Goal: Transaction & Acquisition: Purchase product/service

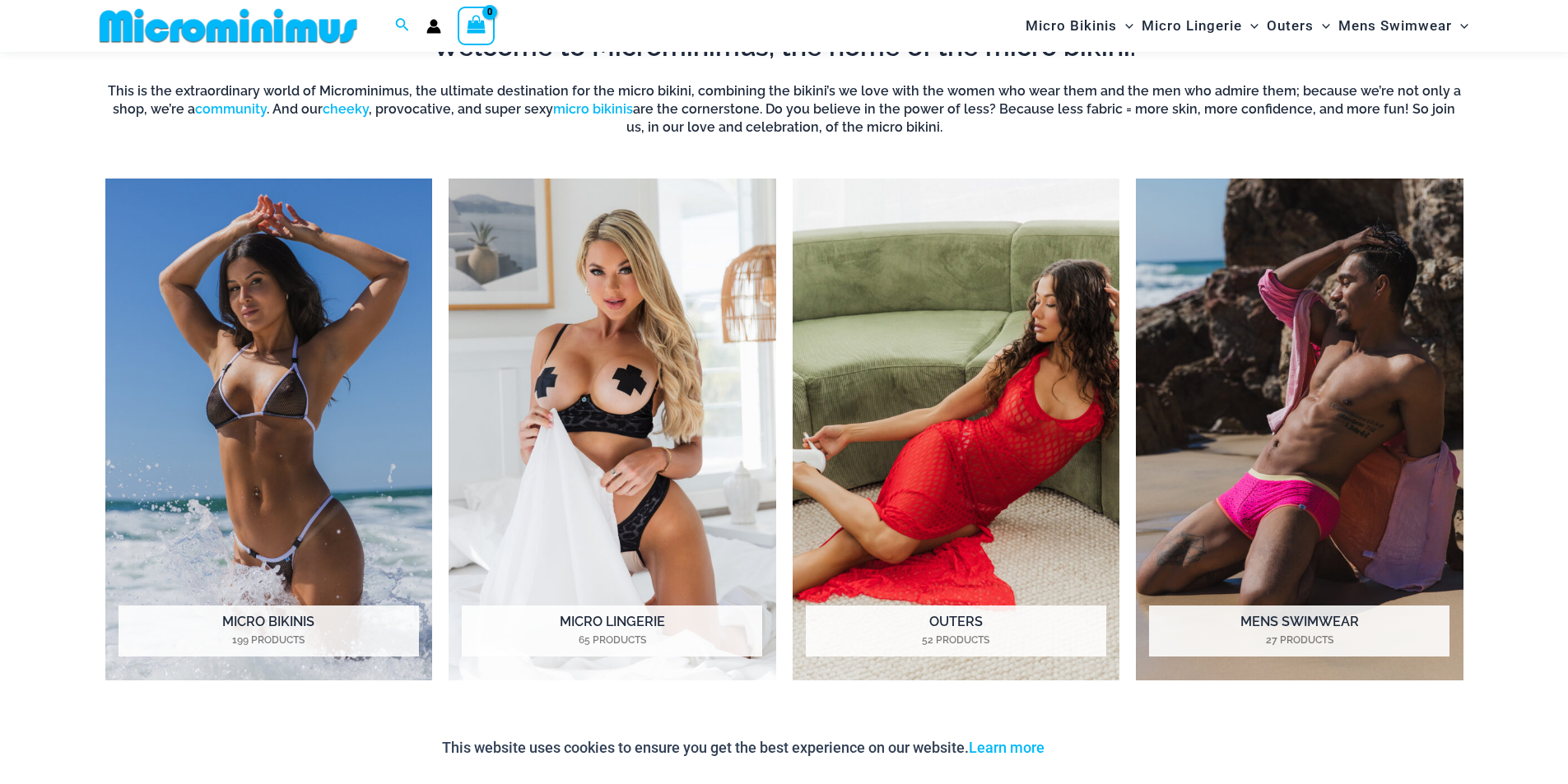
scroll to position [1550, 0]
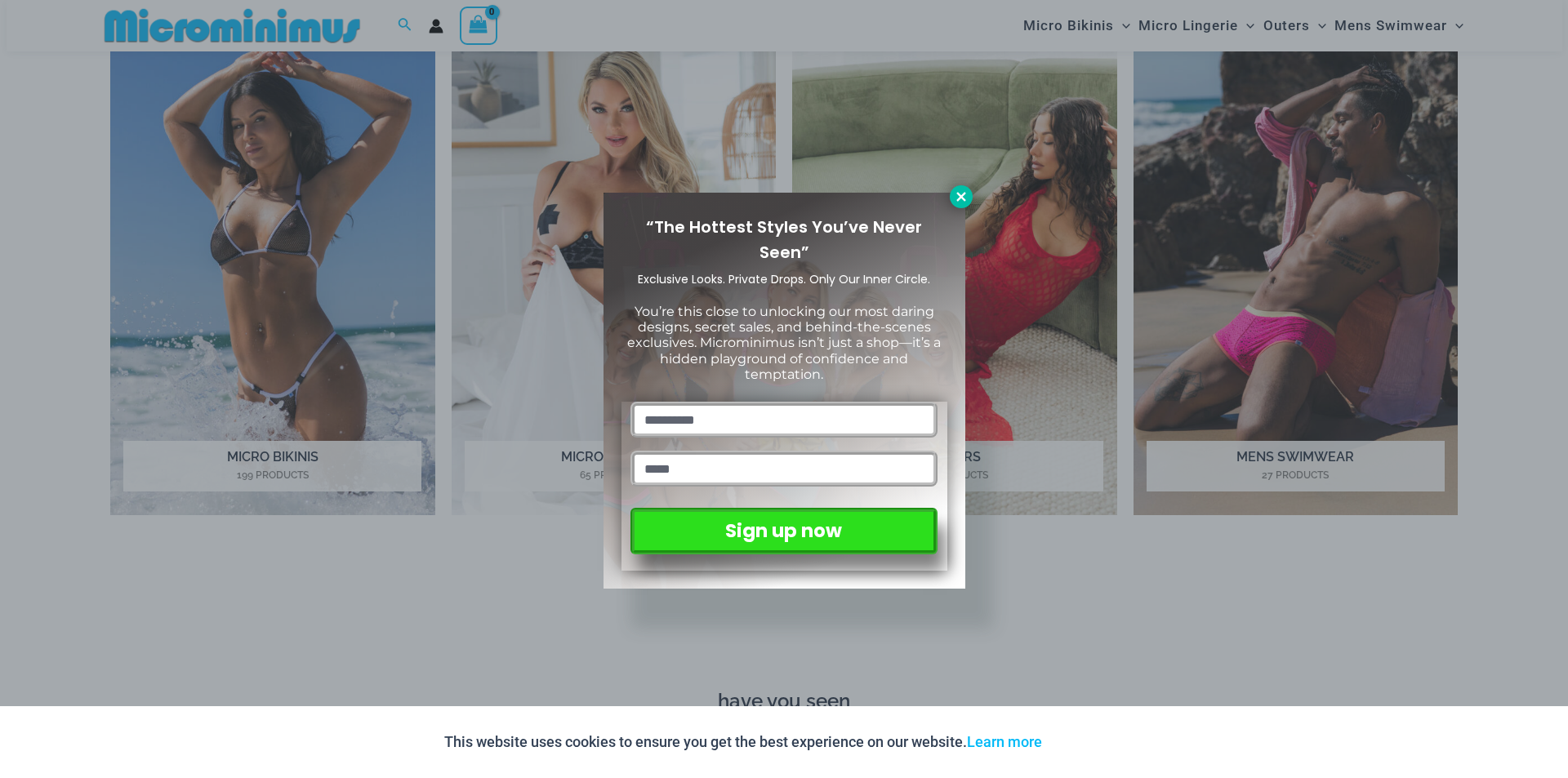
click at [963, 203] on icon at bounding box center [962, 197] width 15 height 15
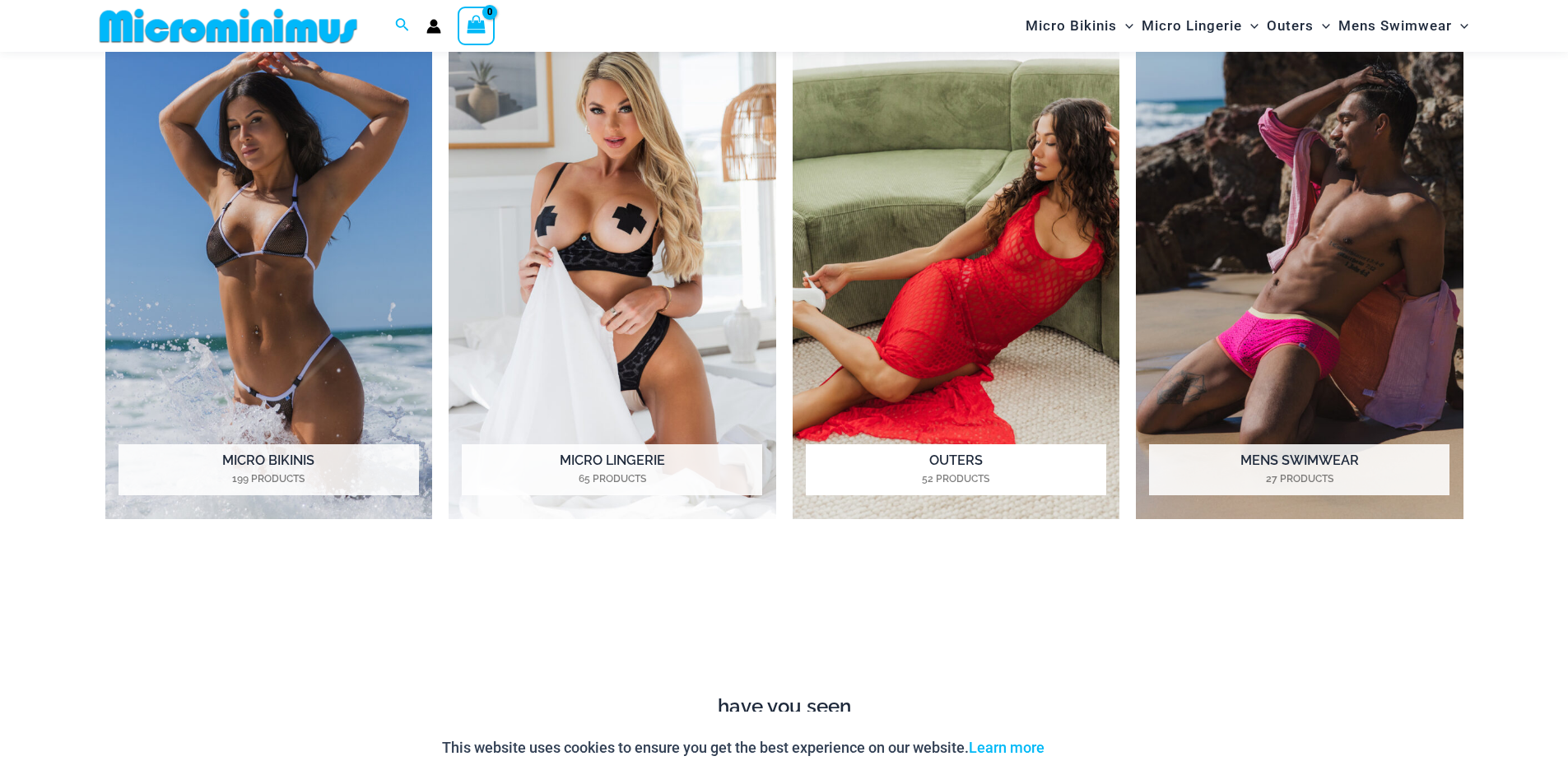
scroll to position [0, 0]
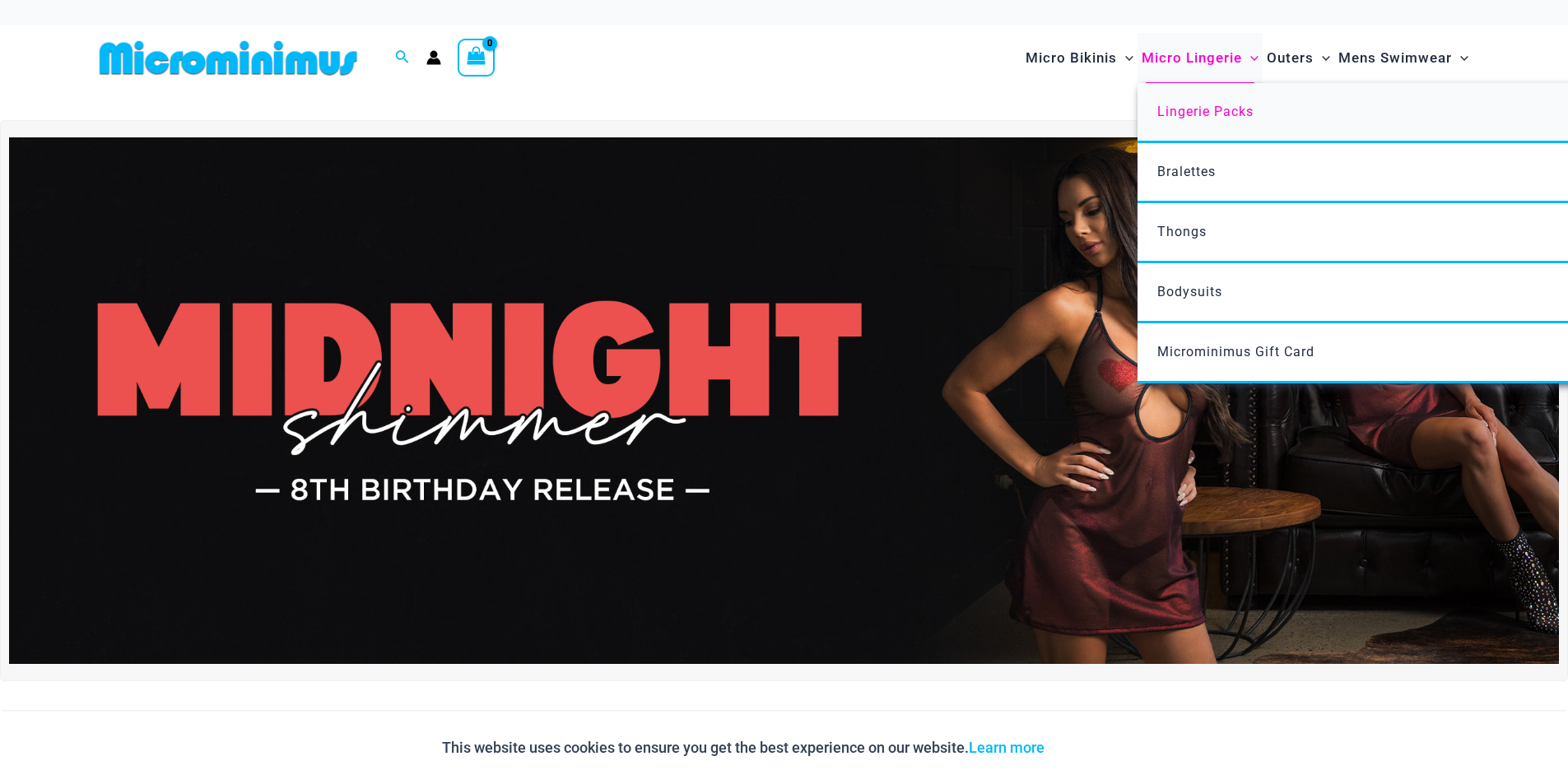
click at [1192, 104] on span "Lingerie Packs" at bounding box center [1206, 111] width 96 height 16
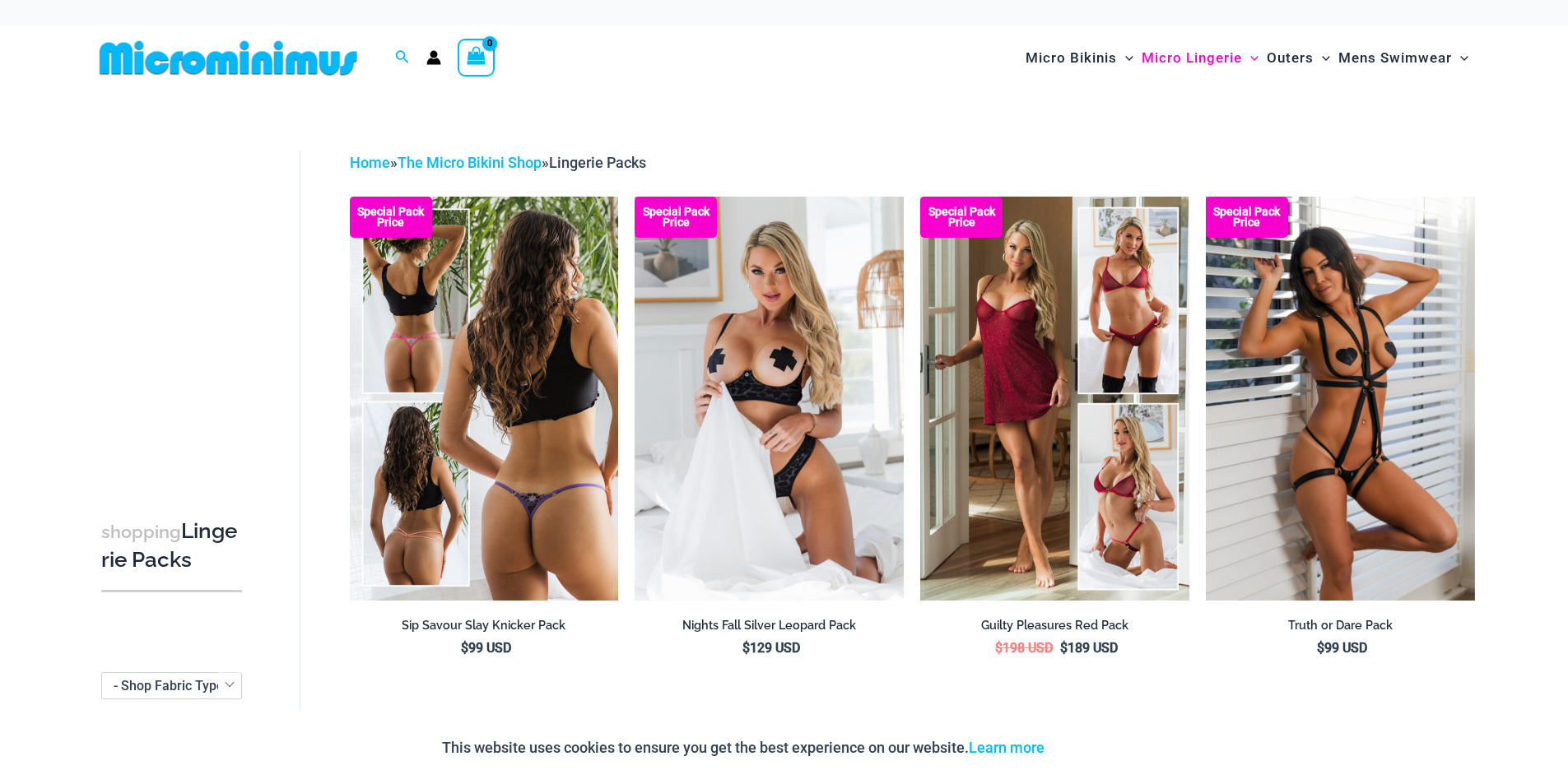
click at [502, 365] on img at bounding box center [484, 398] width 269 height 403
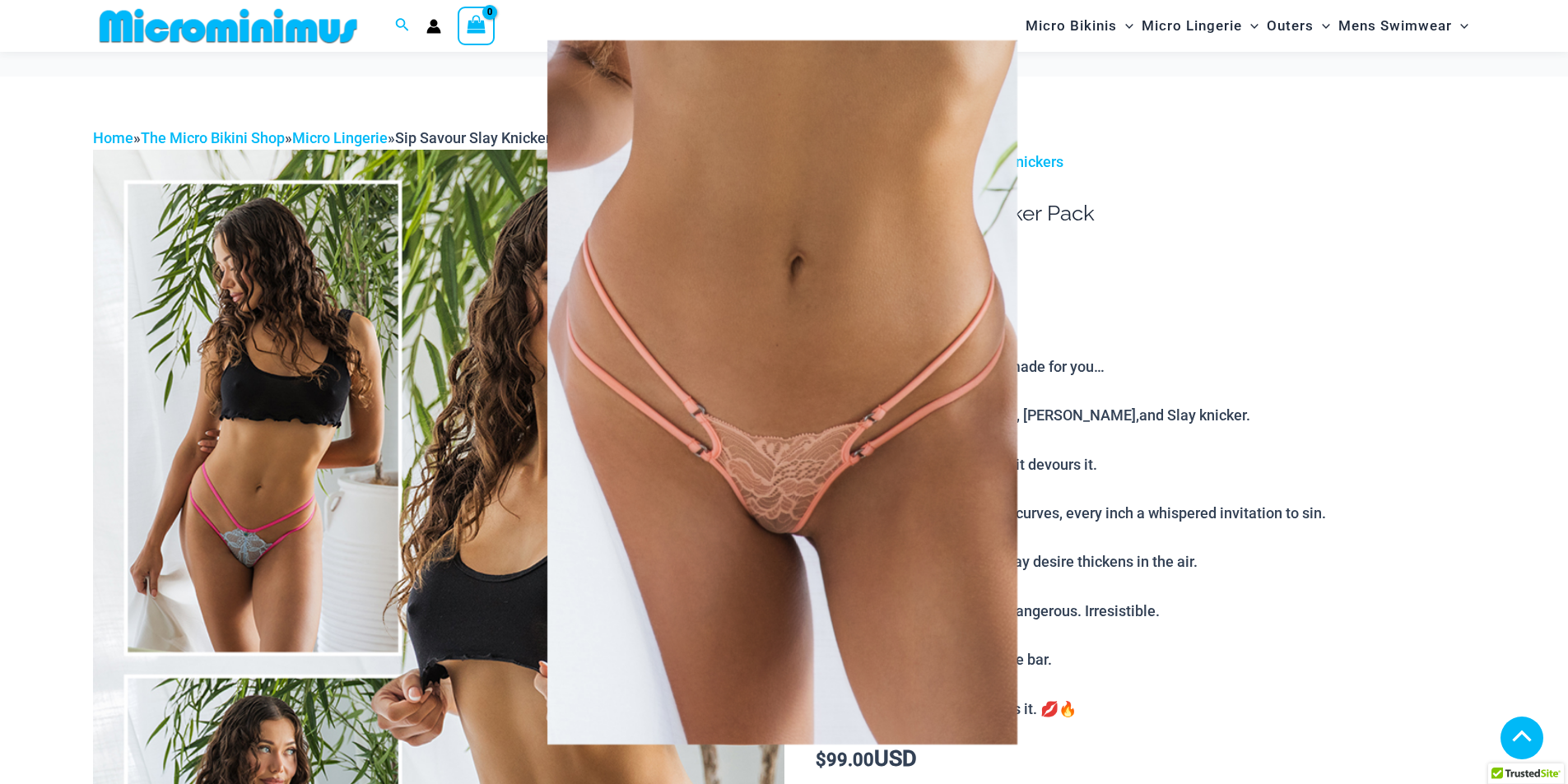
scroll to position [572, 0]
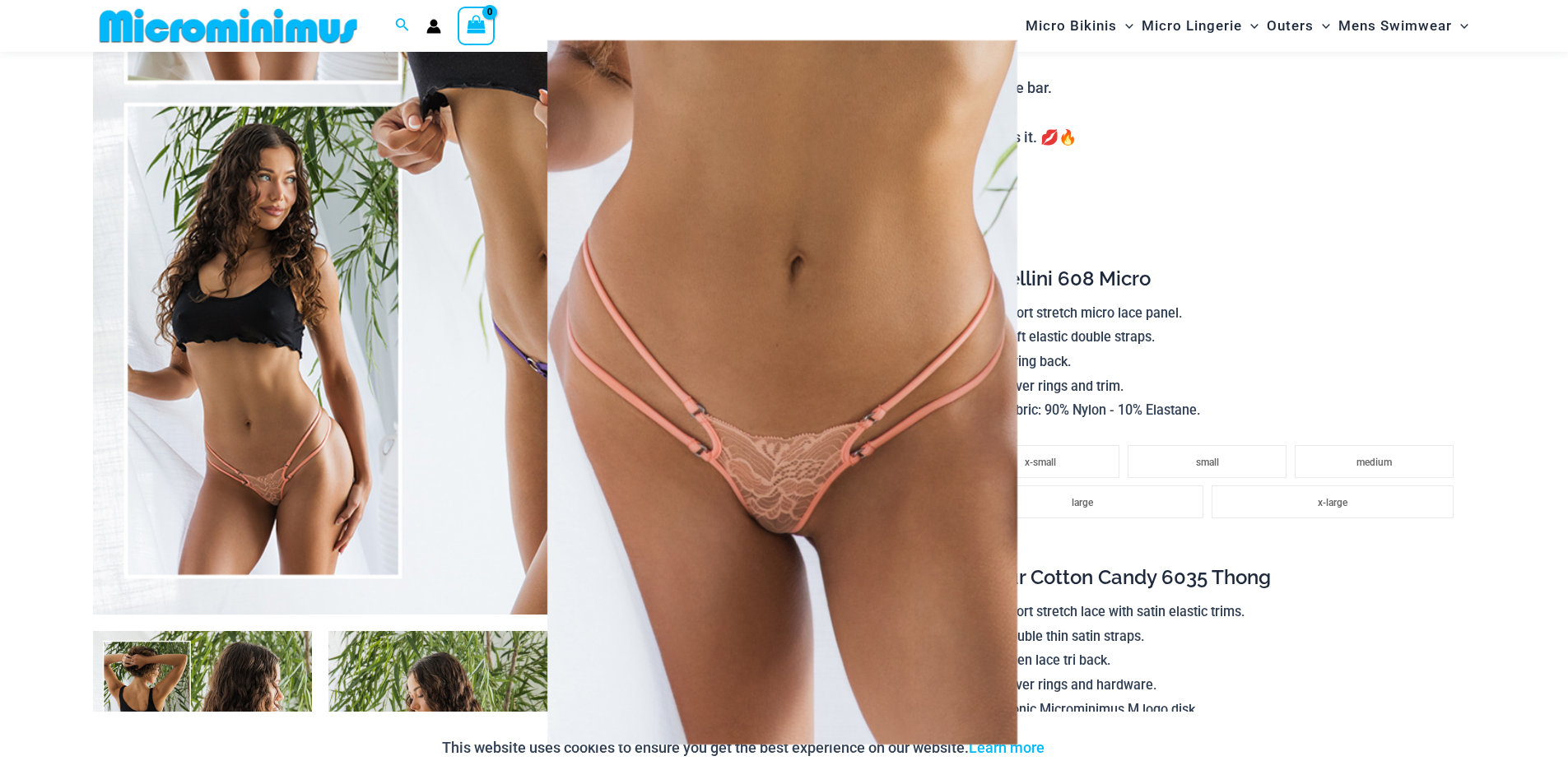
click at [1222, 337] on div at bounding box center [784, 392] width 1568 height 784
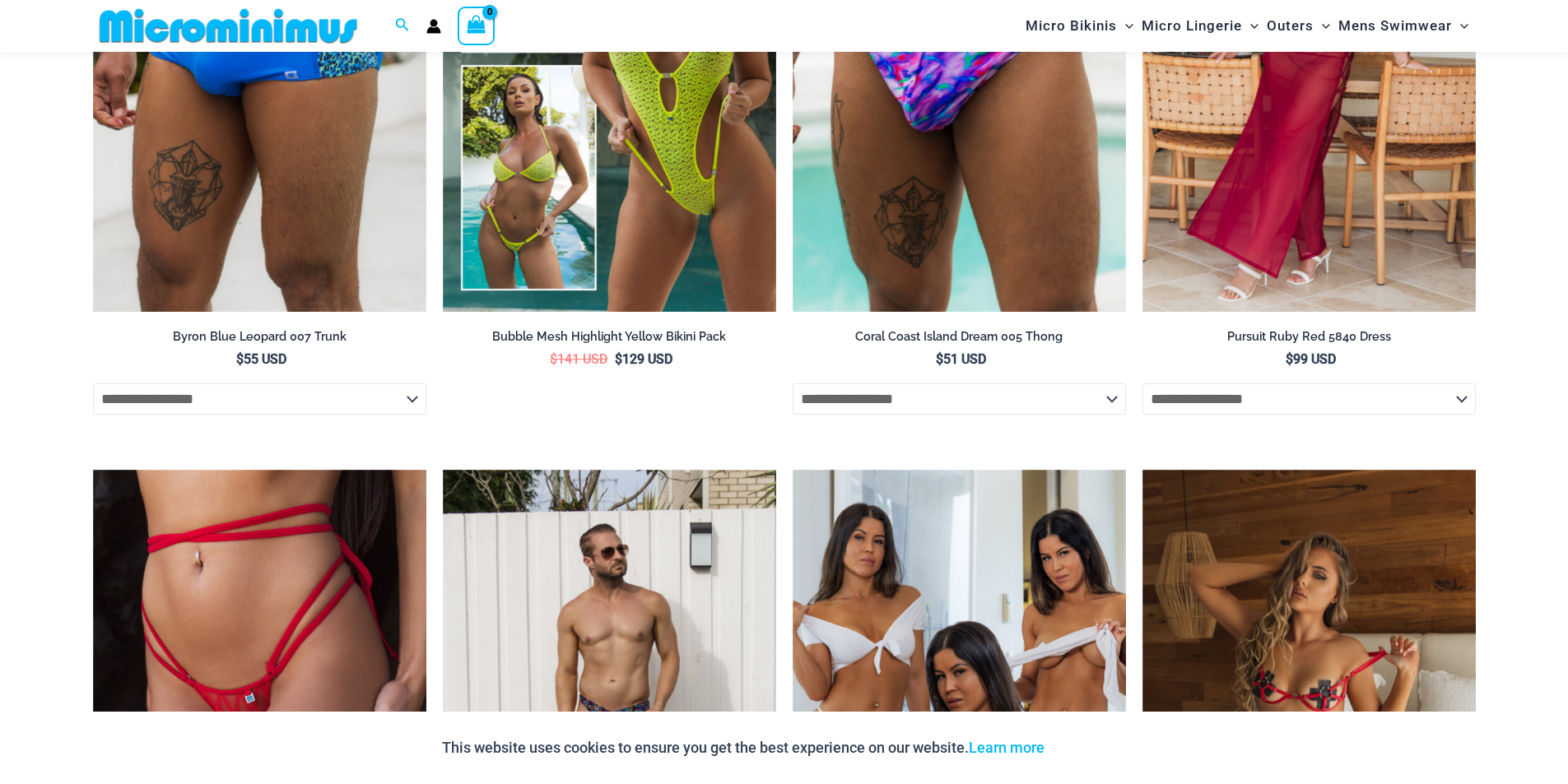
scroll to position [3535, 0]
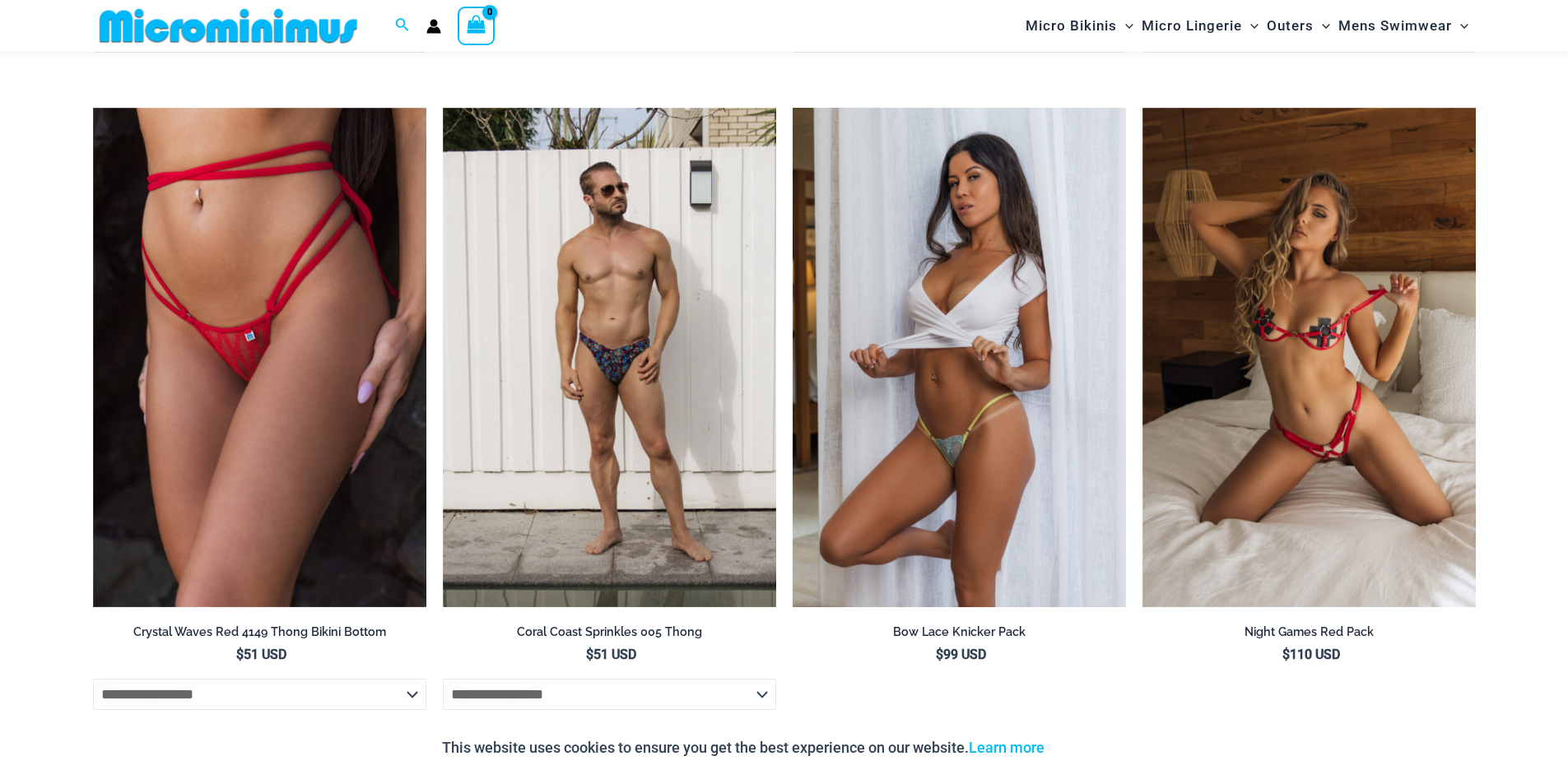
click at [914, 220] on img at bounding box center [959, 358] width 334 height 500
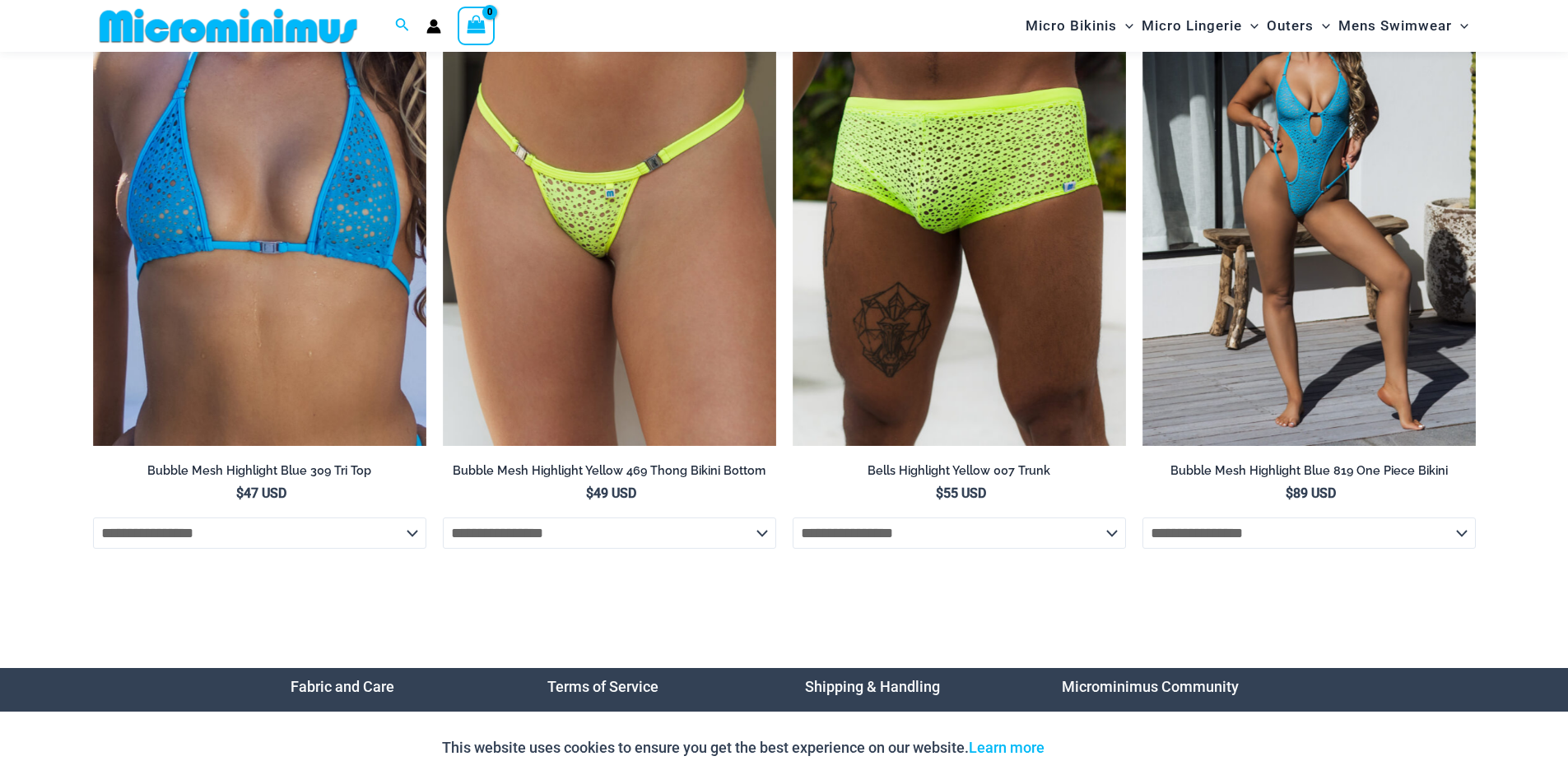
scroll to position [5941, 0]
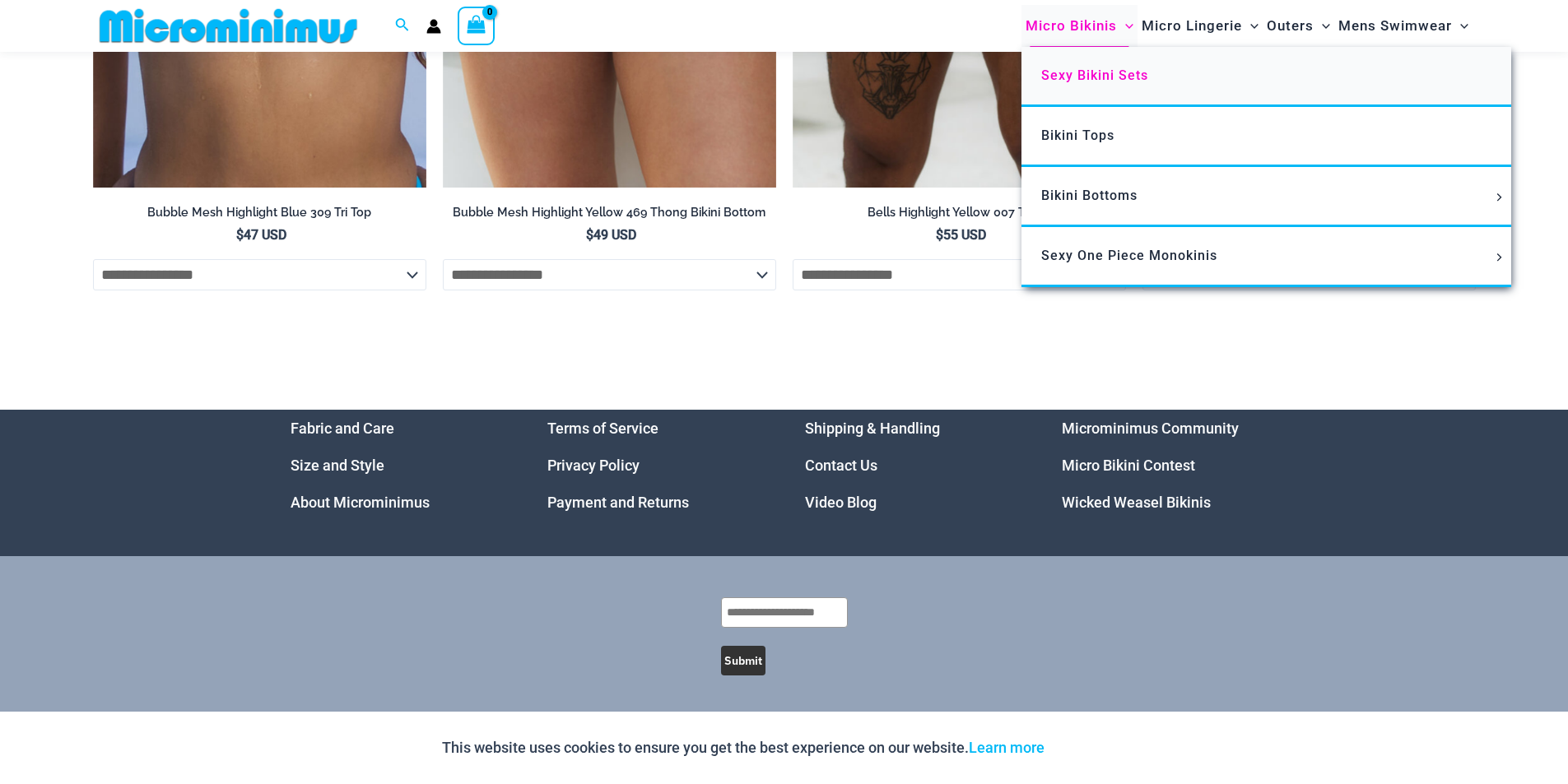
click at [1073, 78] on span "Sexy Bikini Sets" at bounding box center [1095, 75] width 107 height 16
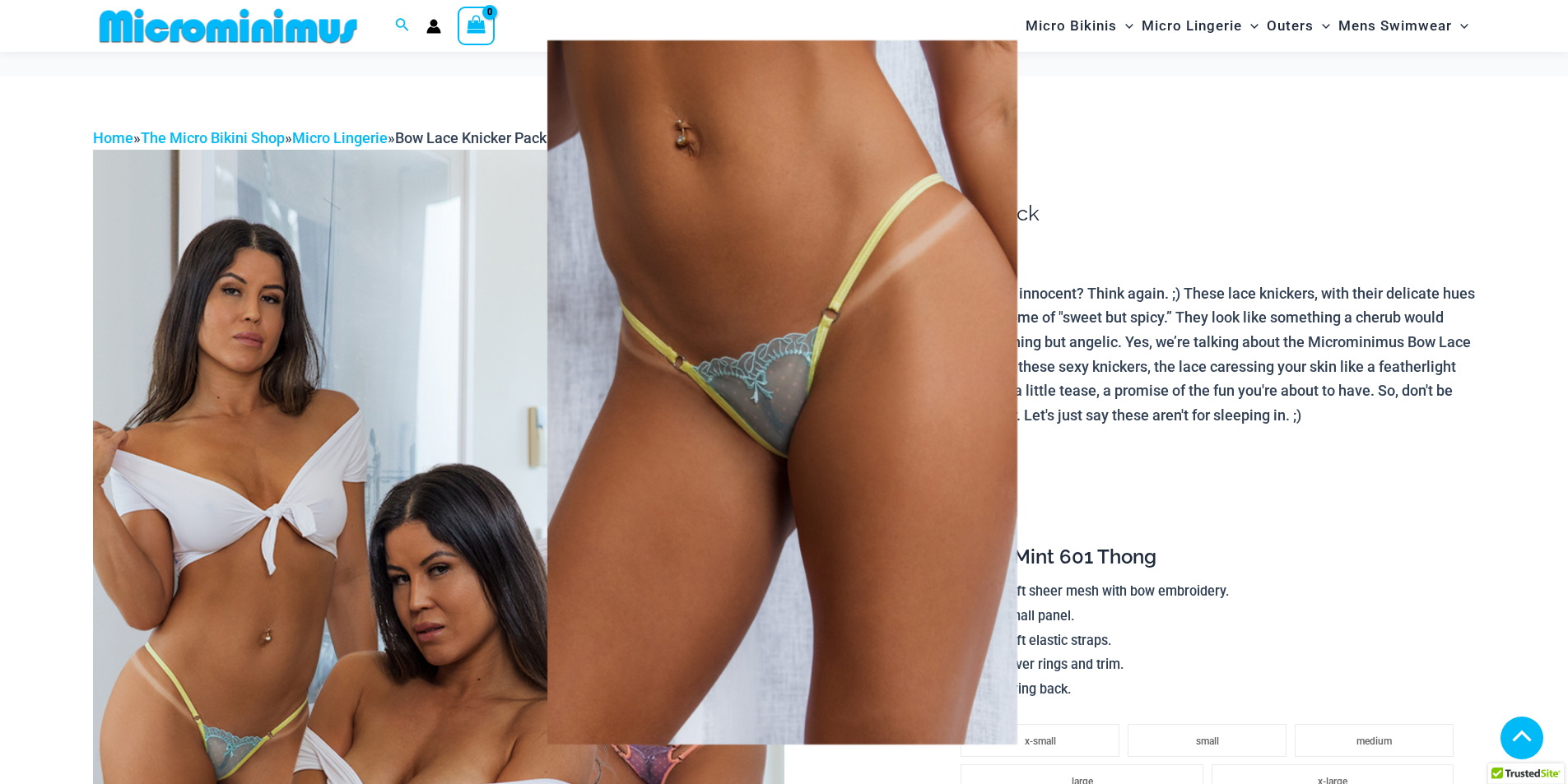
scroll to position [404, 0]
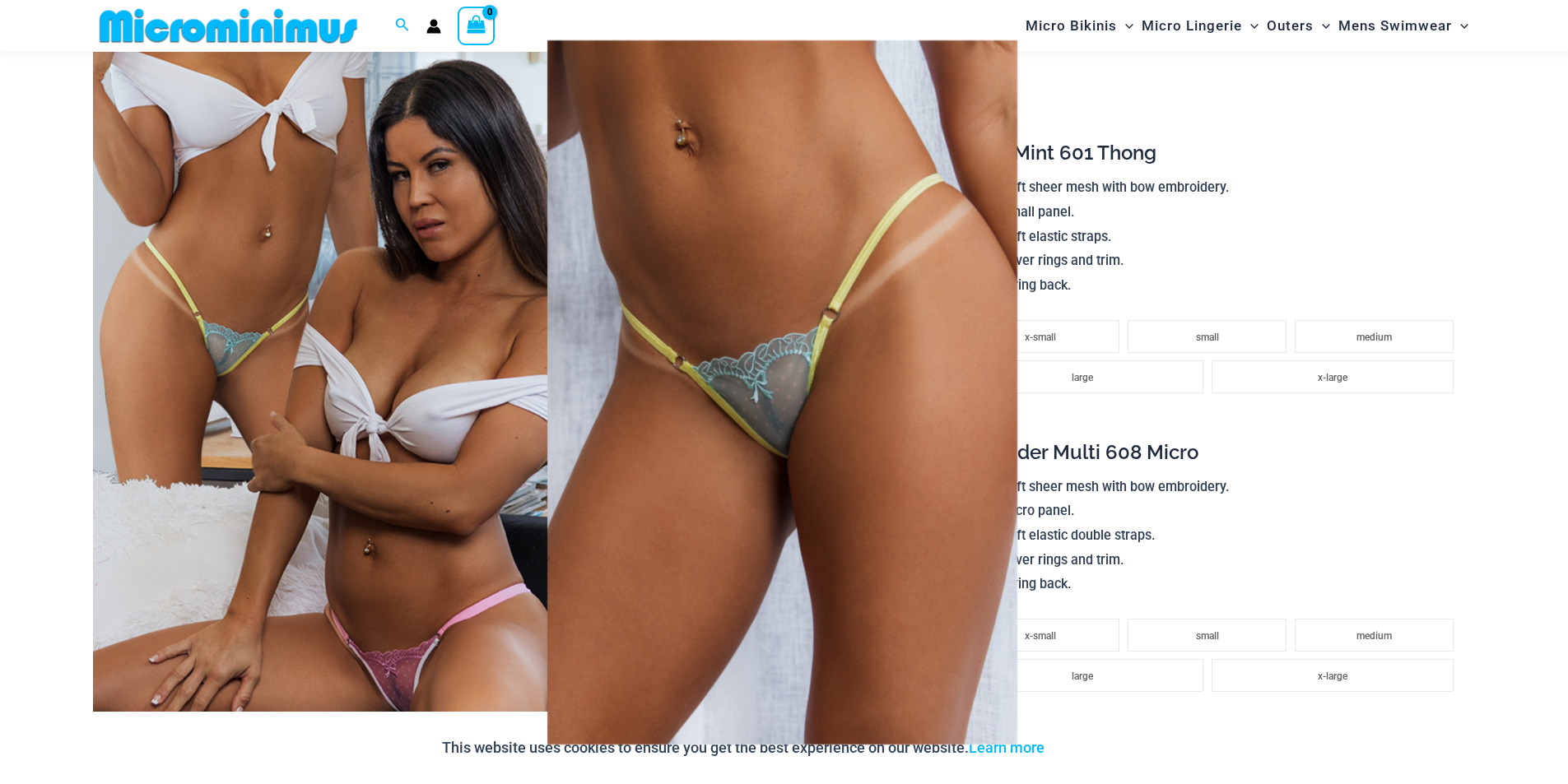
drag, startPoint x: 771, startPoint y: 308, endPoint x: 786, endPoint y: 317, distance: 17.5
click at [786, 317] on img at bounding box center [782, 393] width 470 height 704
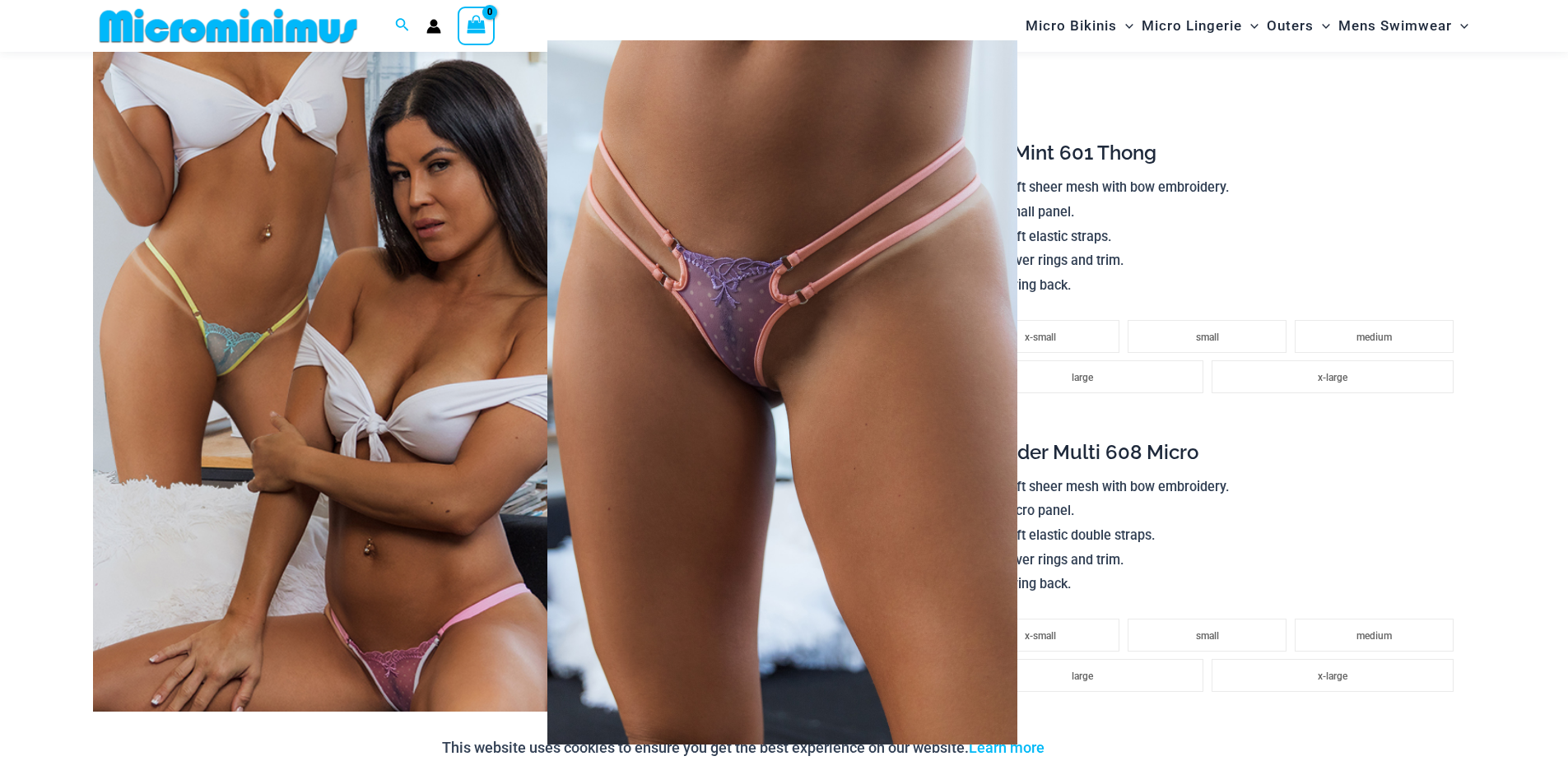
click at [1207, 281] on div at bounding box center [784, 392] width 1568 height 784
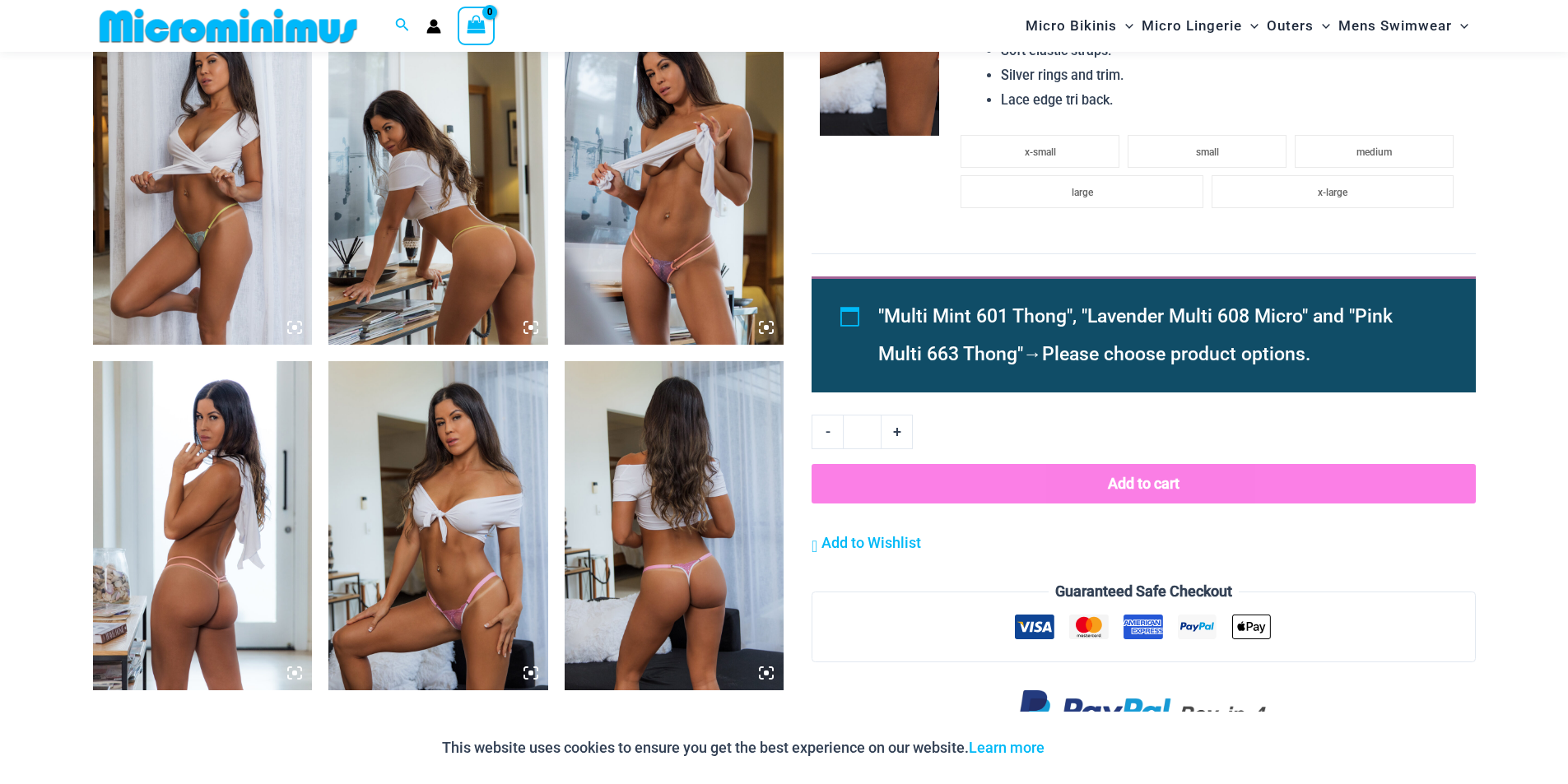
scroll to position [1227, 0]
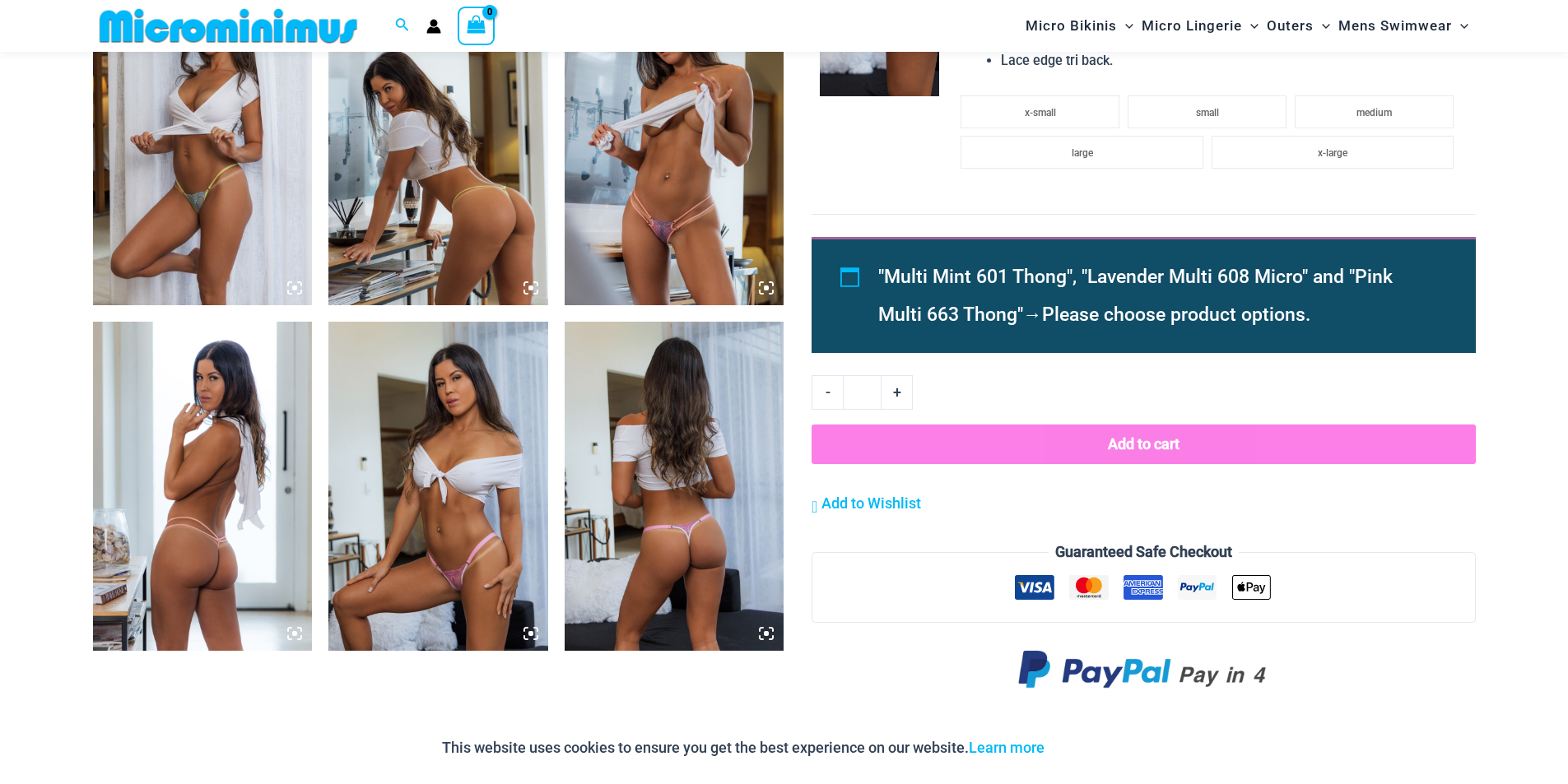
click at [374, 564] on img at bounding box center [438, 486] width 220 height 329
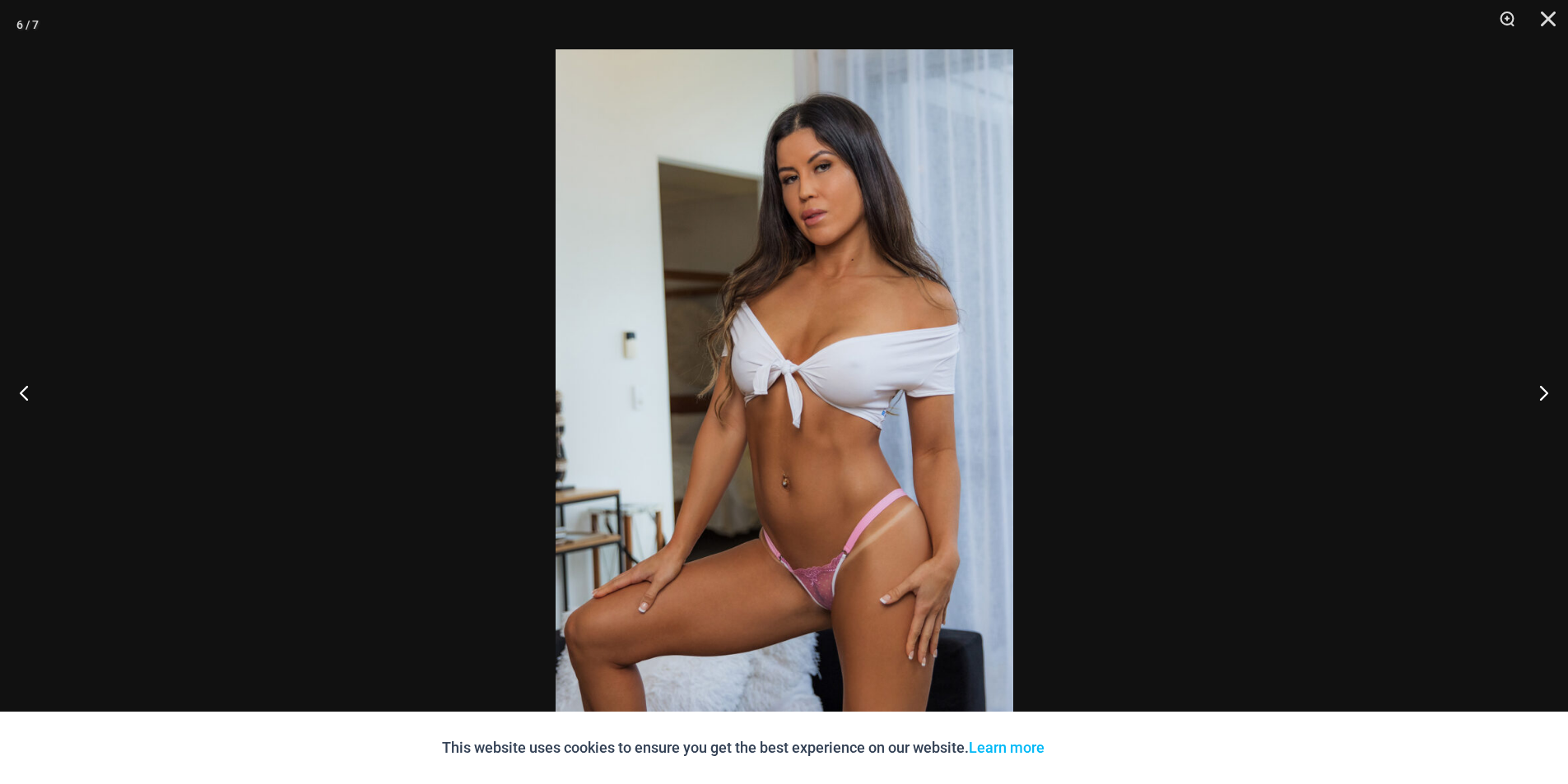
click at [643, 495] on img at bounding box center [784, 392] width 458 height 686
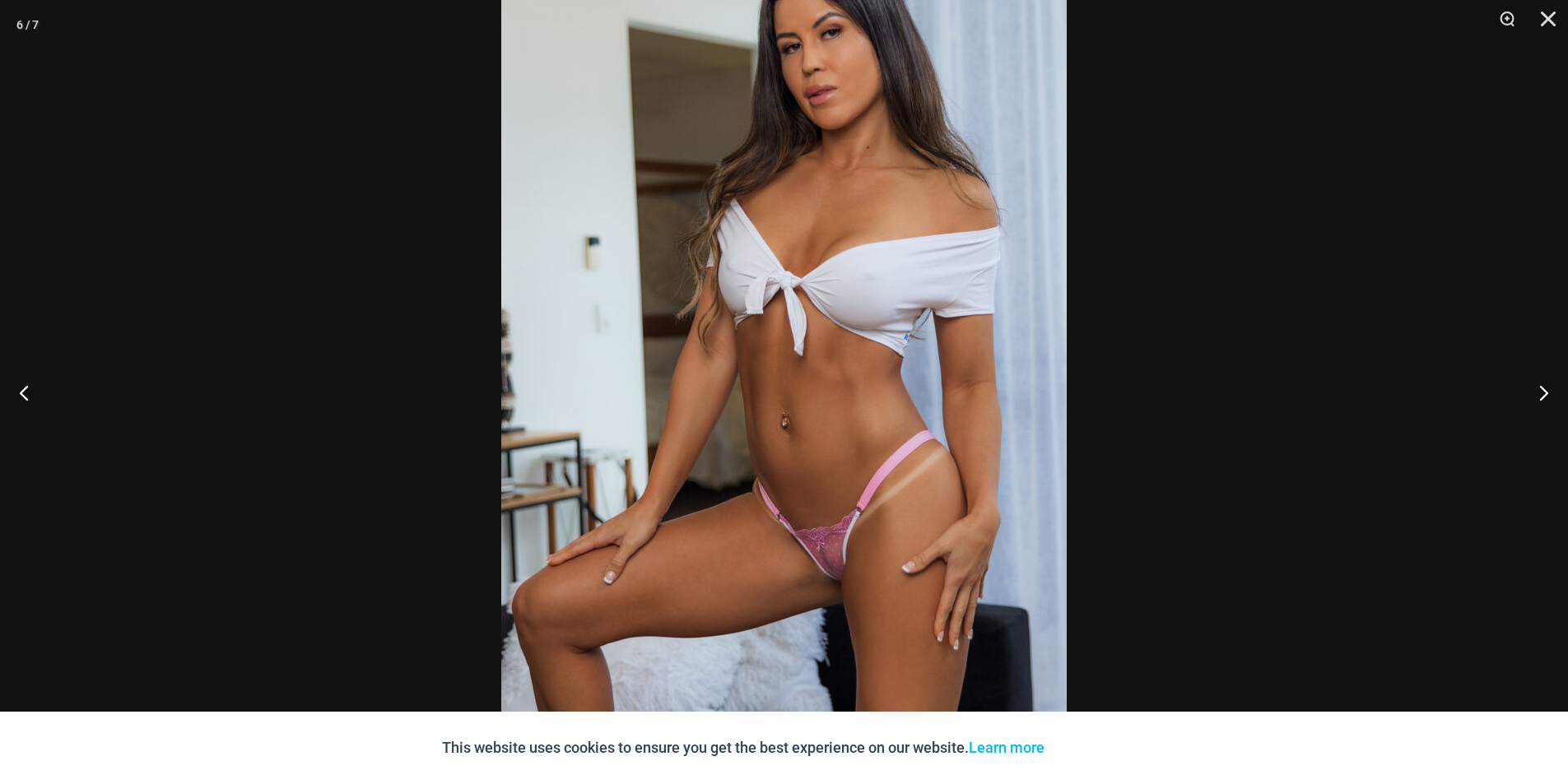
click at [1209, 200] on div at bounding box center [784, 392] width 1568 height 784
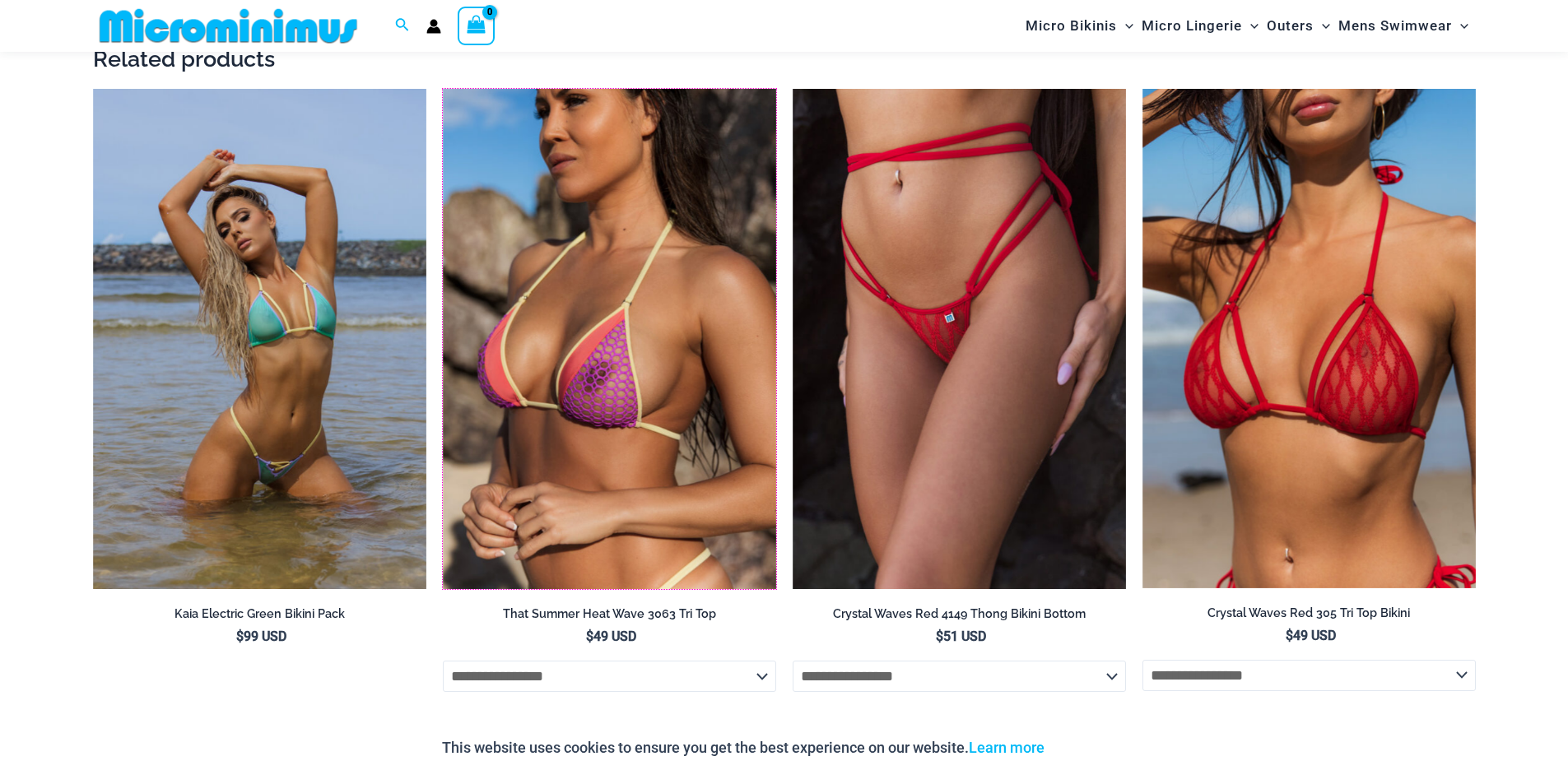
scroll to position [2051, 0]
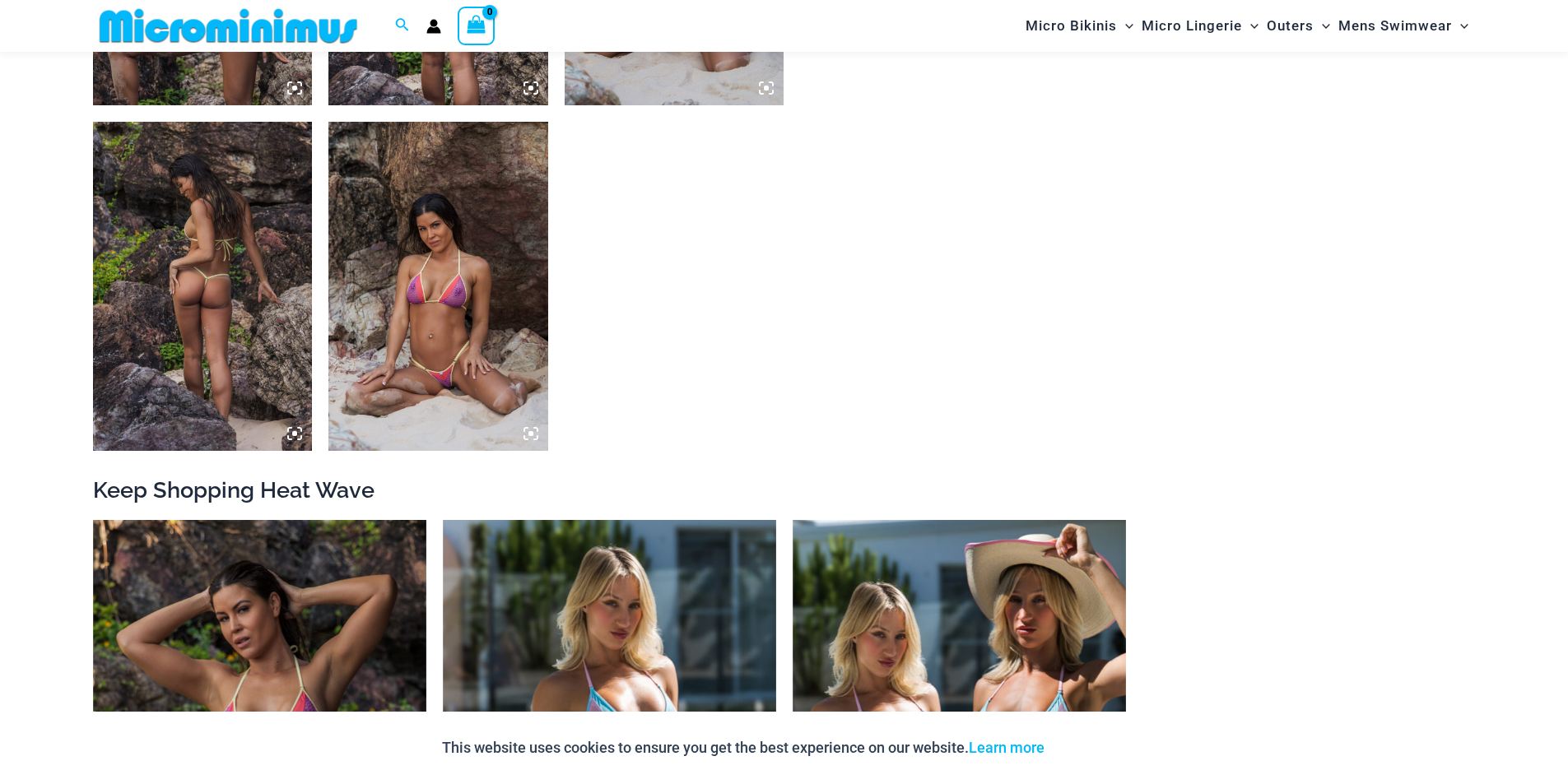
scroll to position [1466, 0]
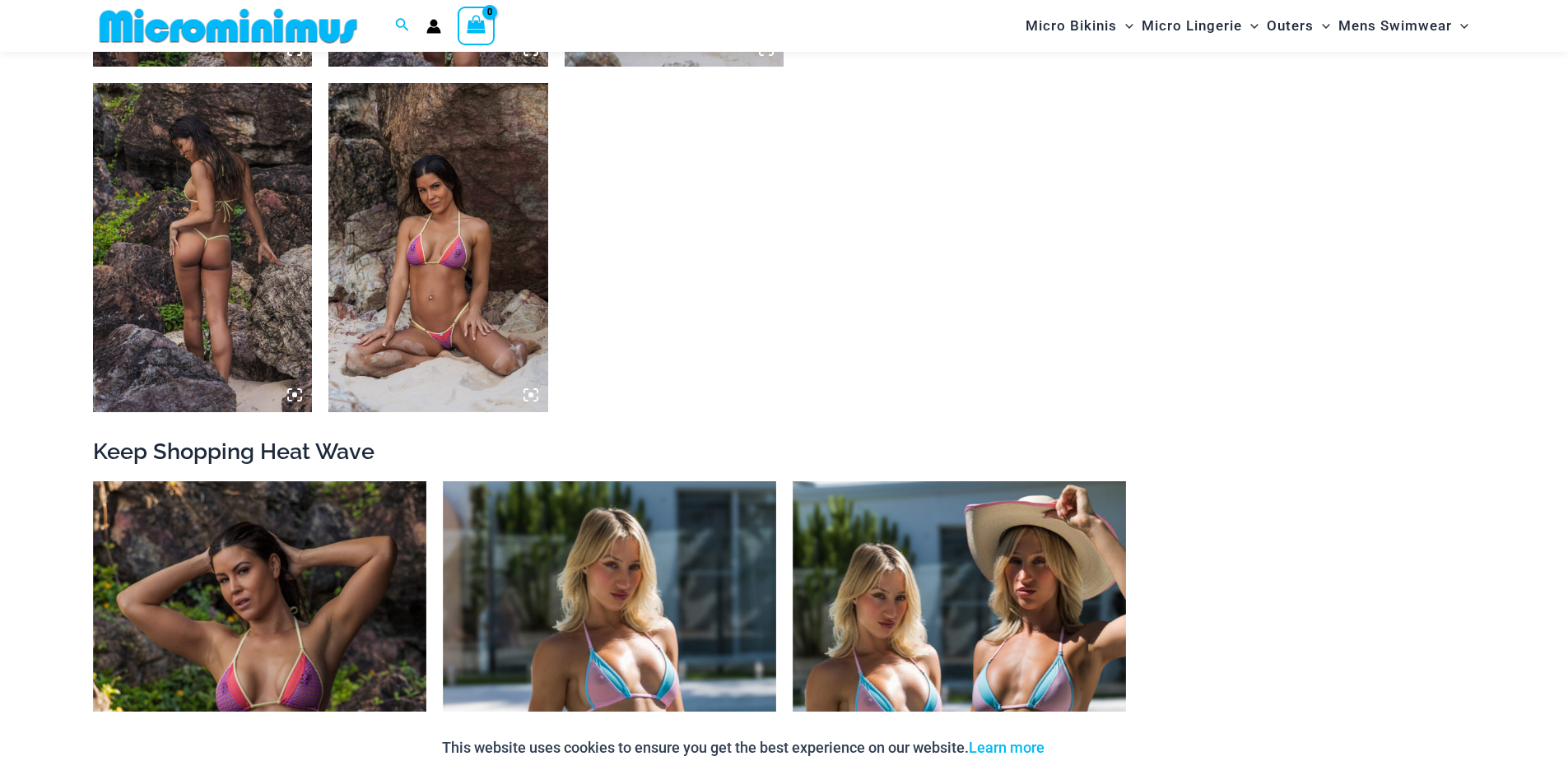
click at [453, 344] on img at bounding box center [438, 248] width 220 height 329
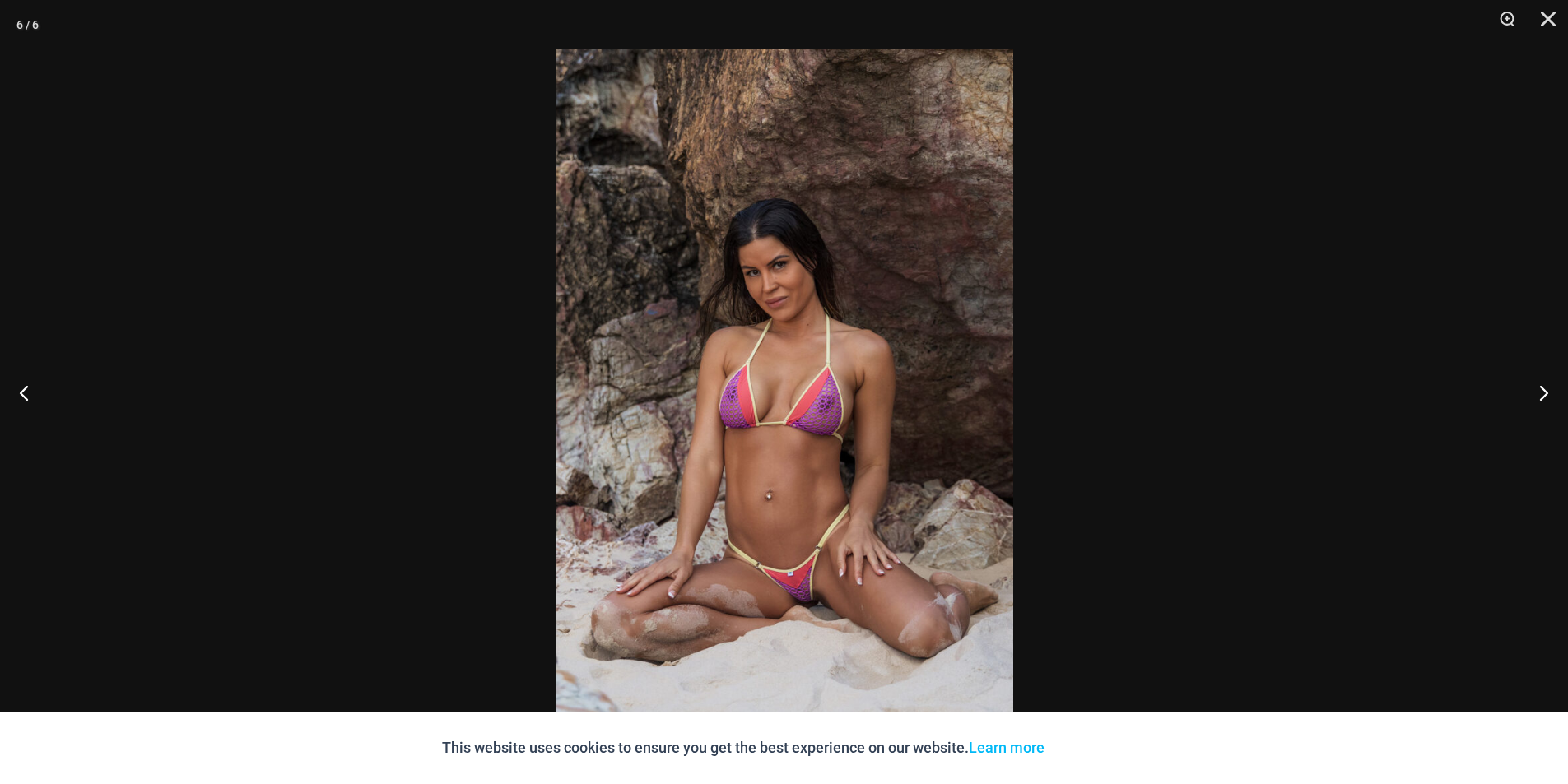
click at [976, 224] on img at bounding box center [784, 392] width 458 height 686
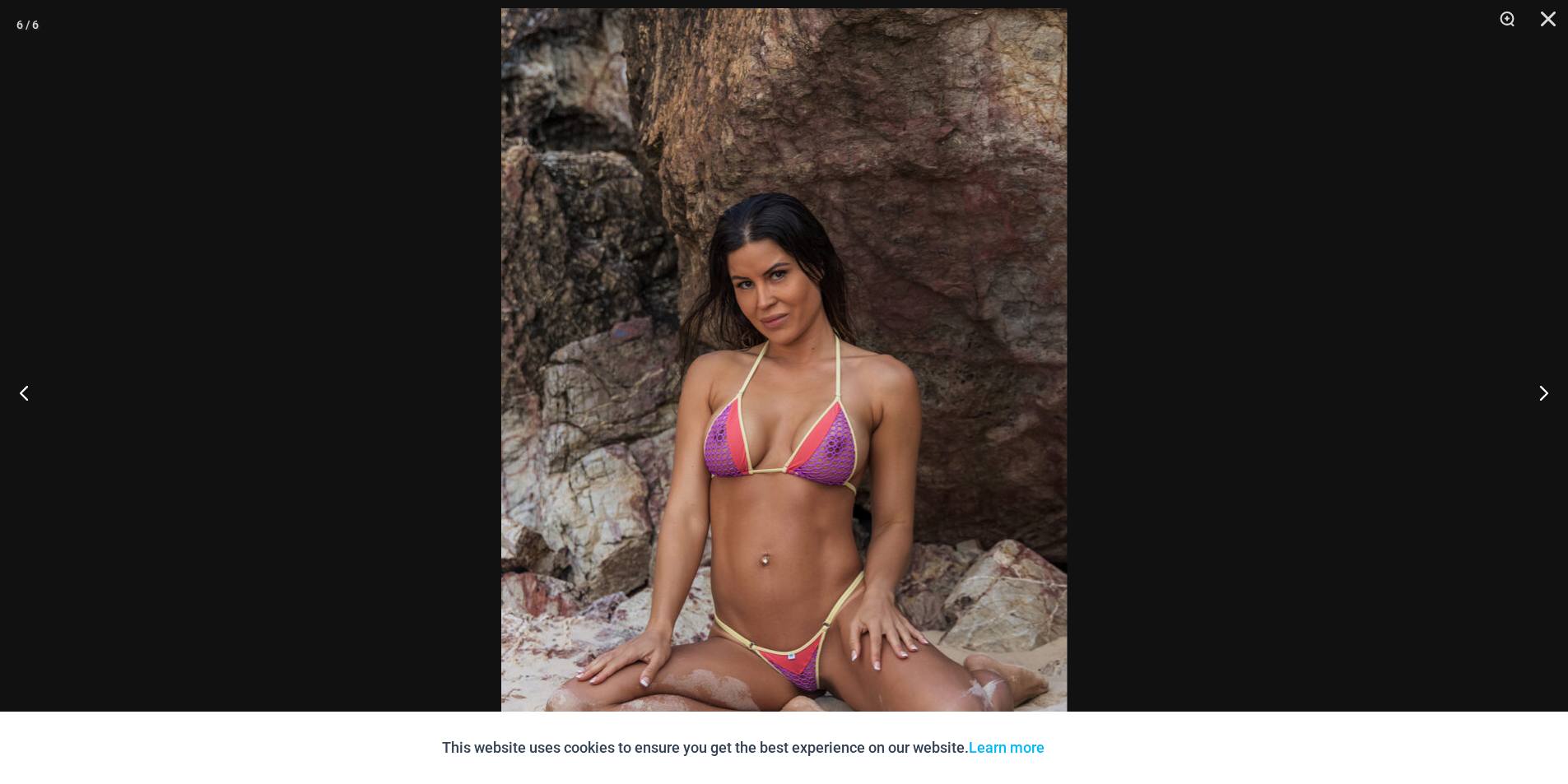
click at [1132, 216] on div at bounding box center [784, 392] width 1568 height 784
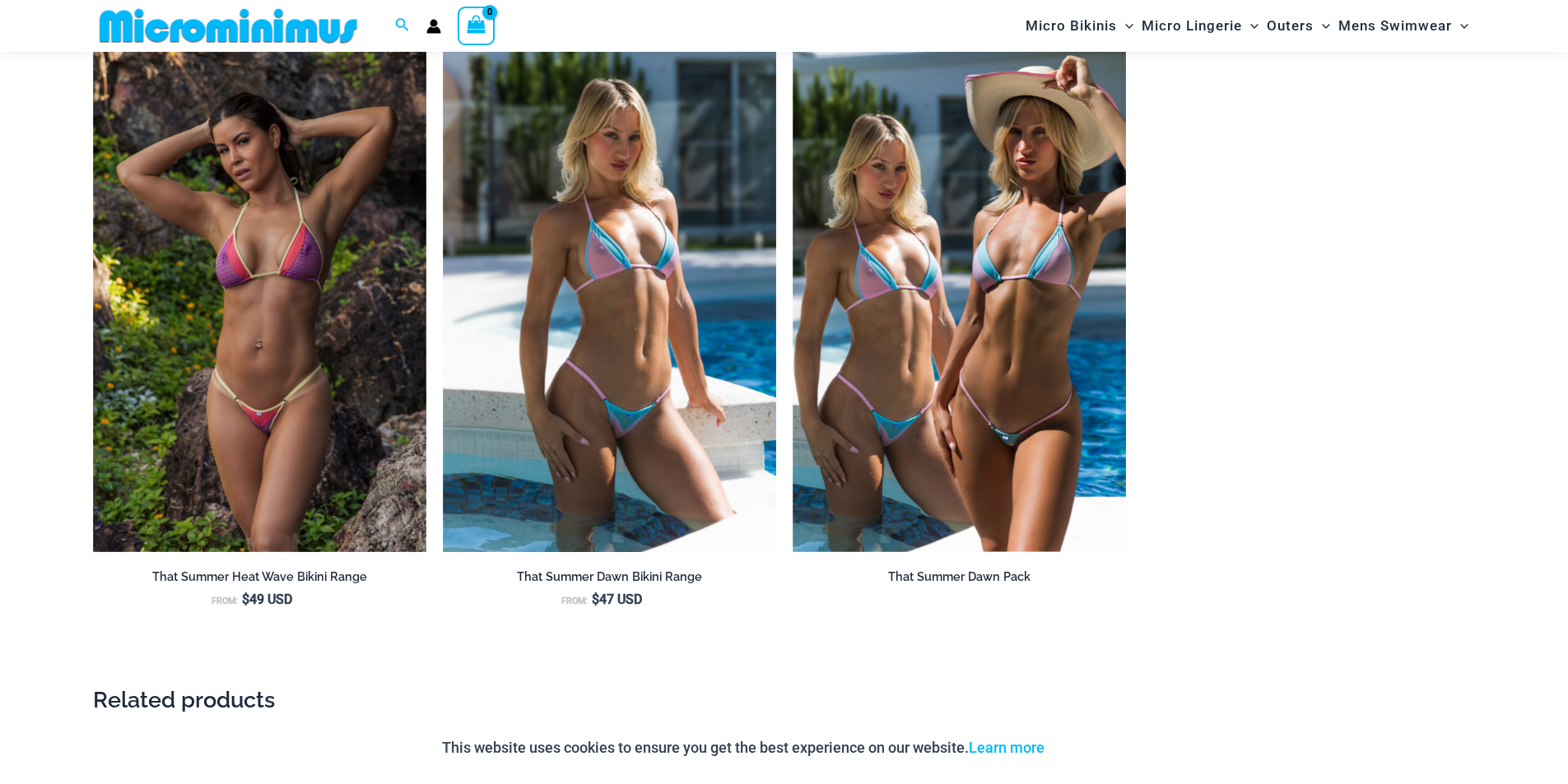
scroll to position [1878, 0]
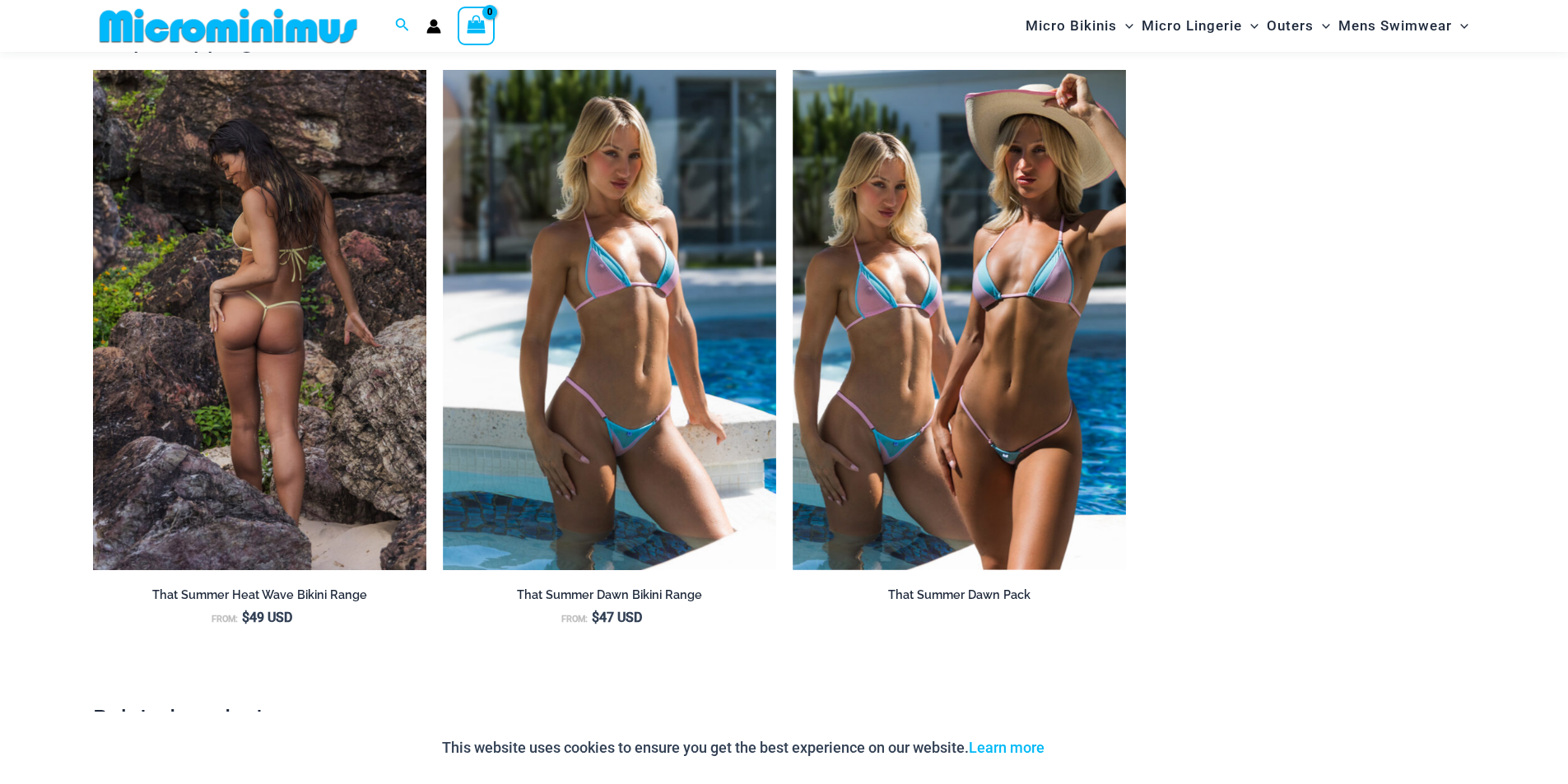
click at [379, 333] on img at bounding box center [260, 320] width 334 height 500
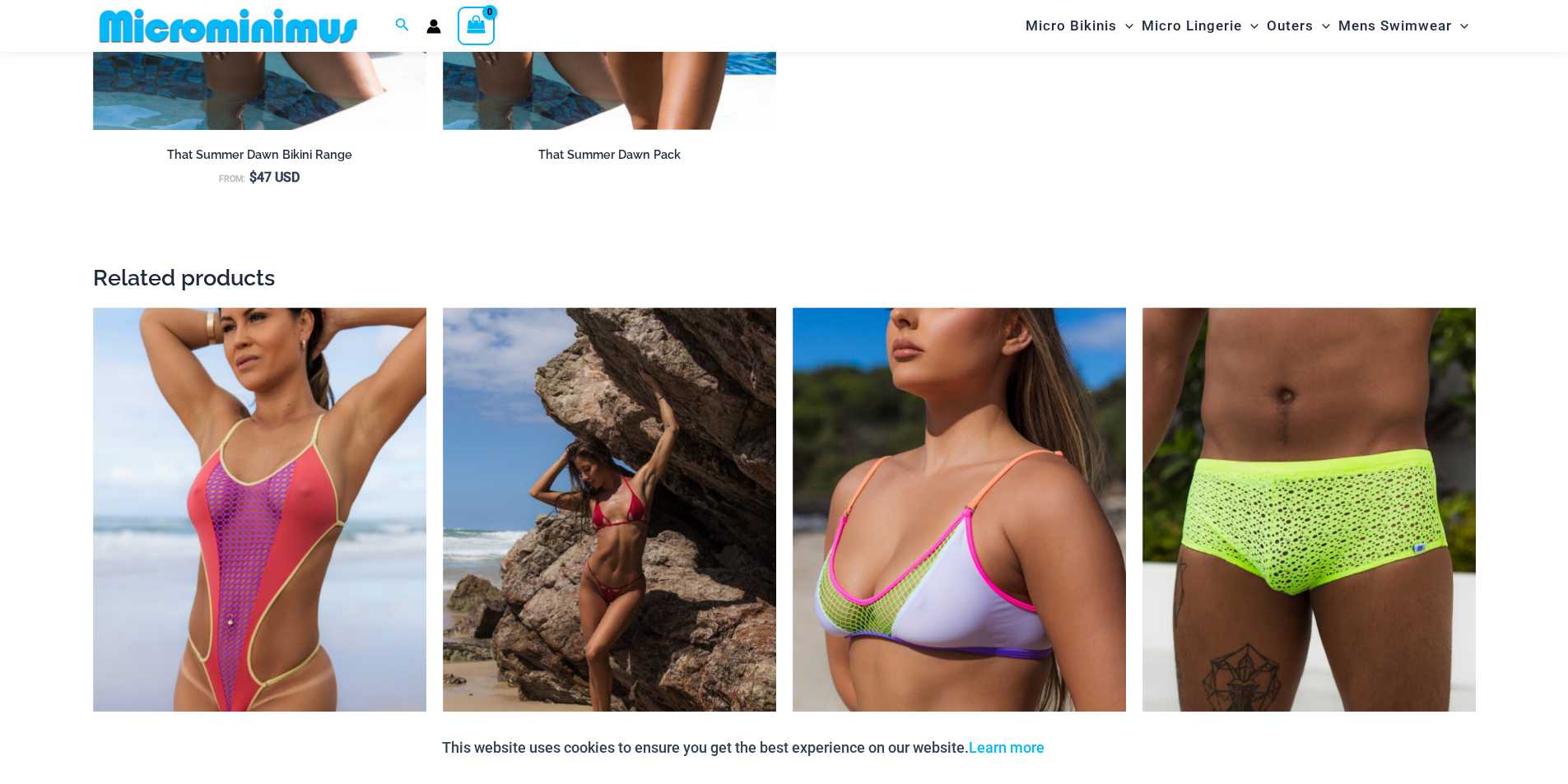
scroll to position [2469, 0]
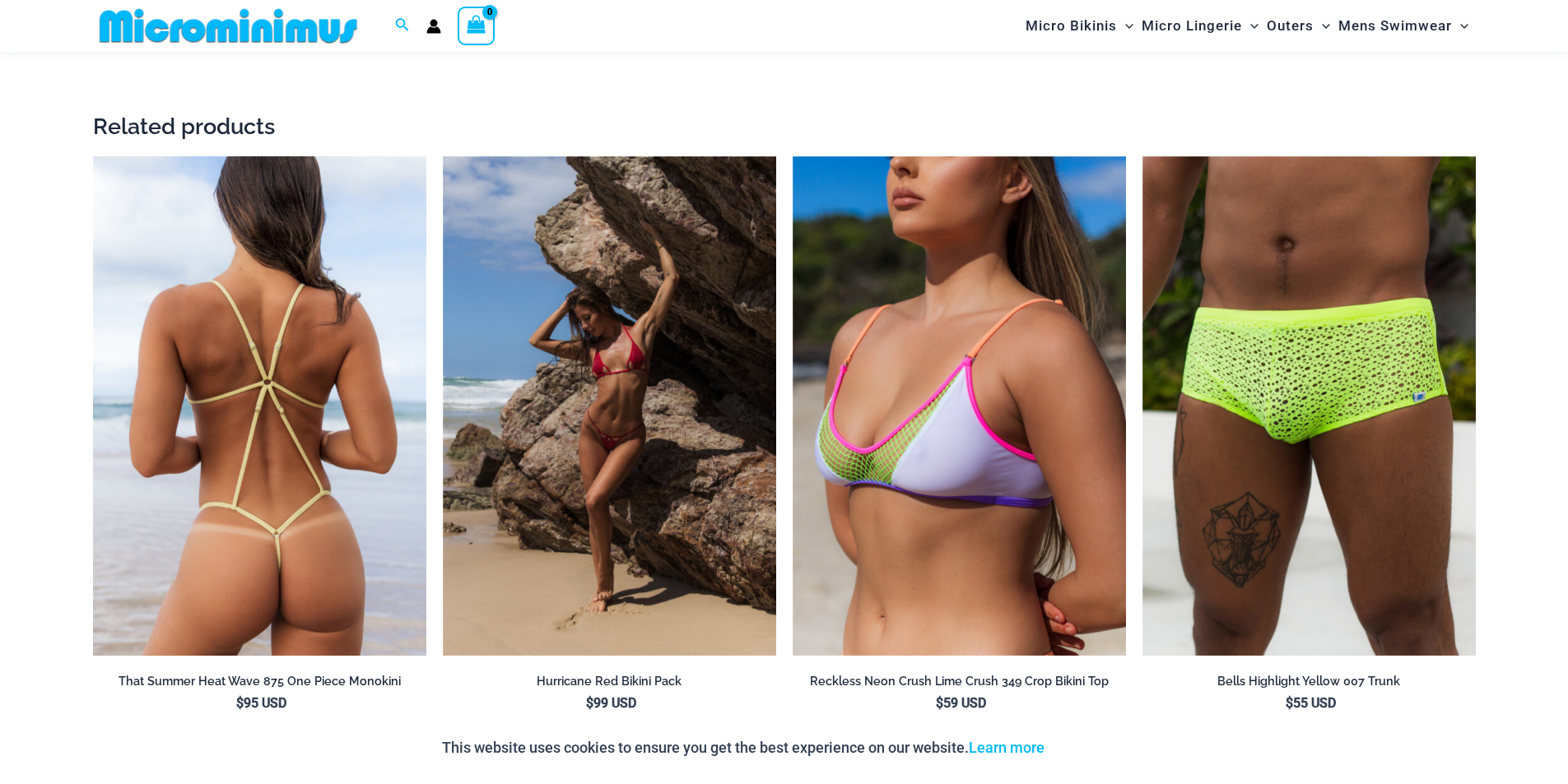
click at [304, 352] on img at bounding box center [260, 406] width 334 height 500
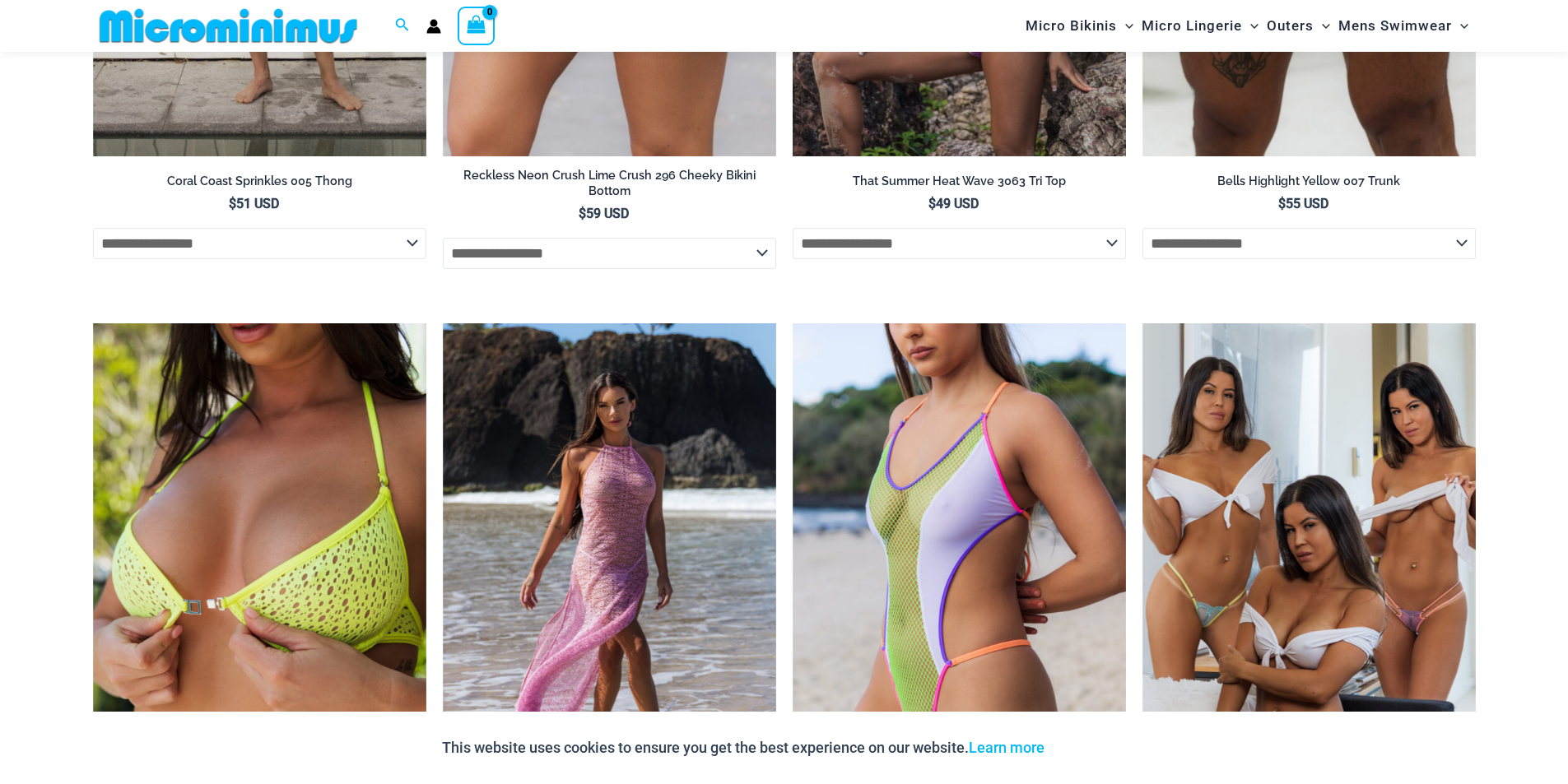
scroll to position [4518, 0]
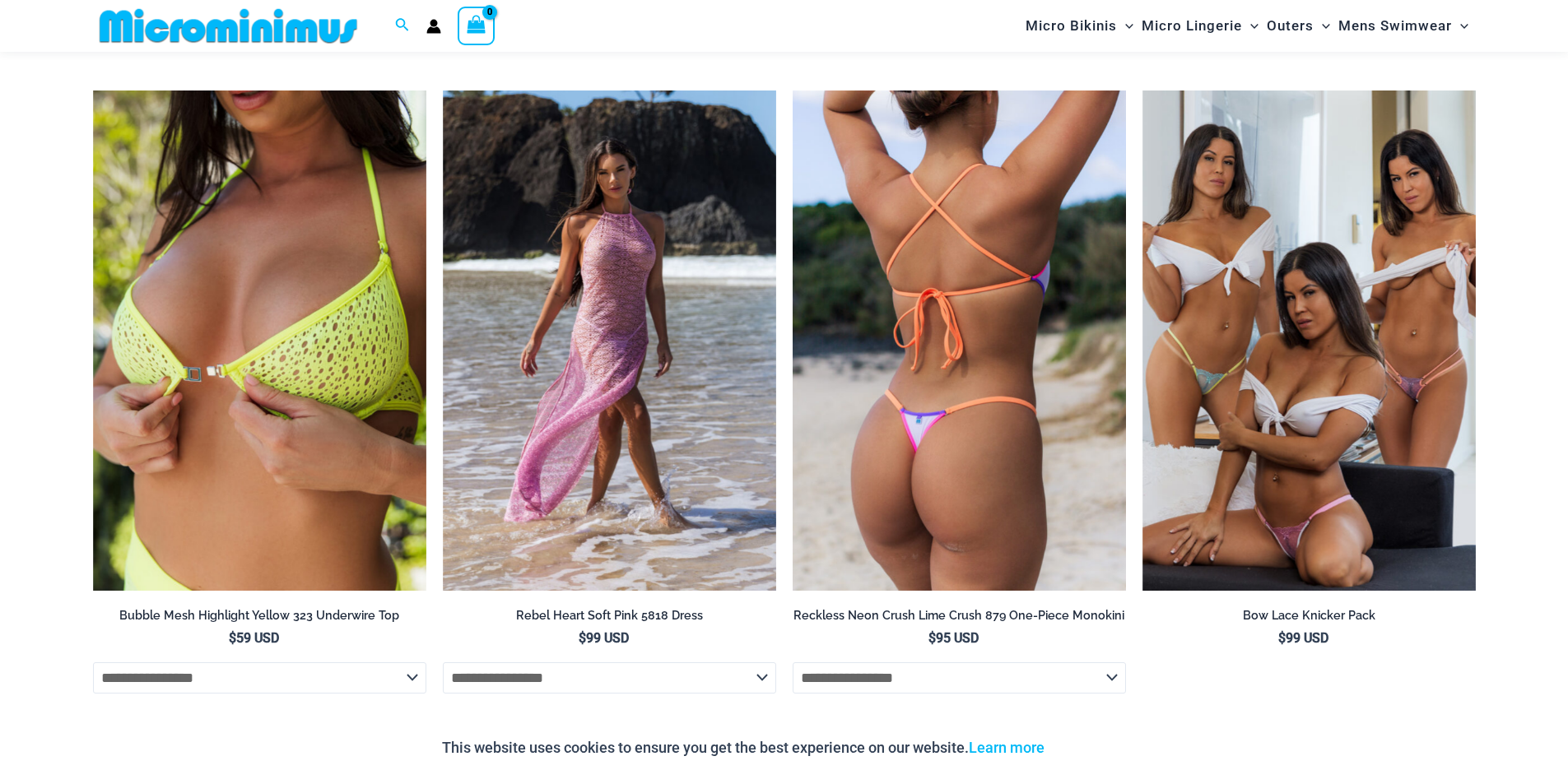
click at [1047, 228] on img at bounding box center [959, 340] width 334 height 500
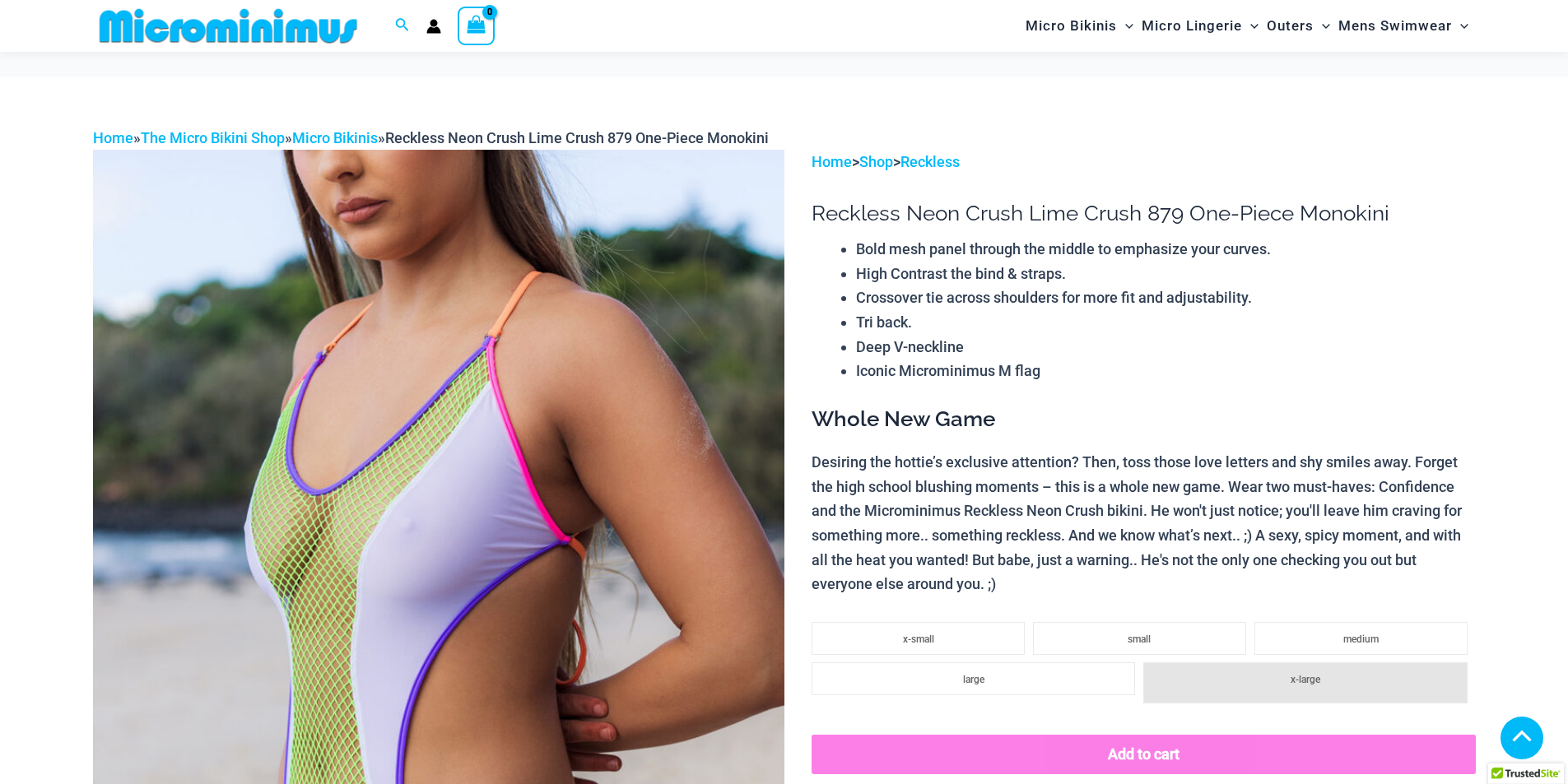
scroll to position [1970, 0]
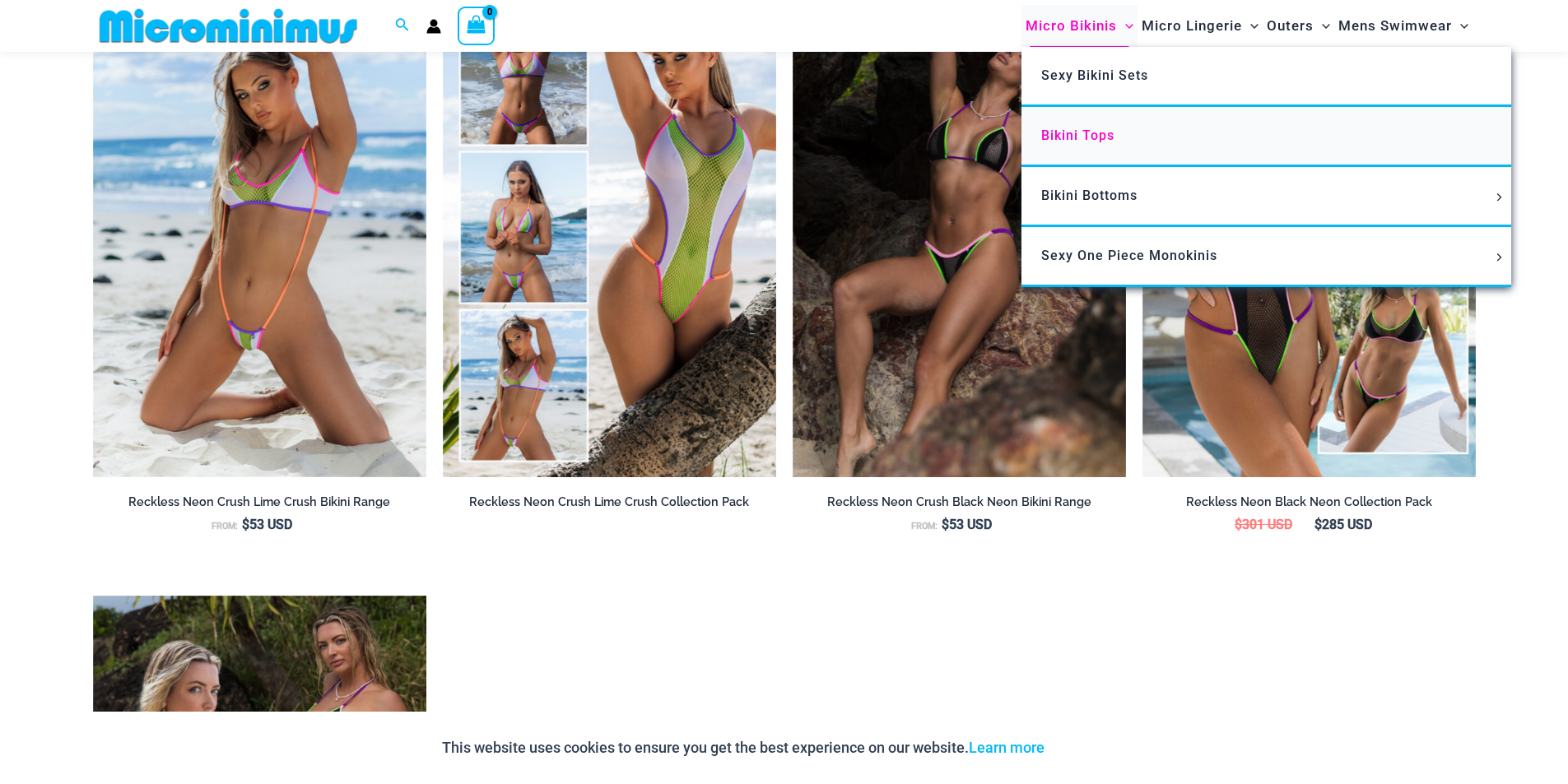
click at [1058, 135] on span "Bikini Tops" at bounding box center [1077, 135] width 73 height 16
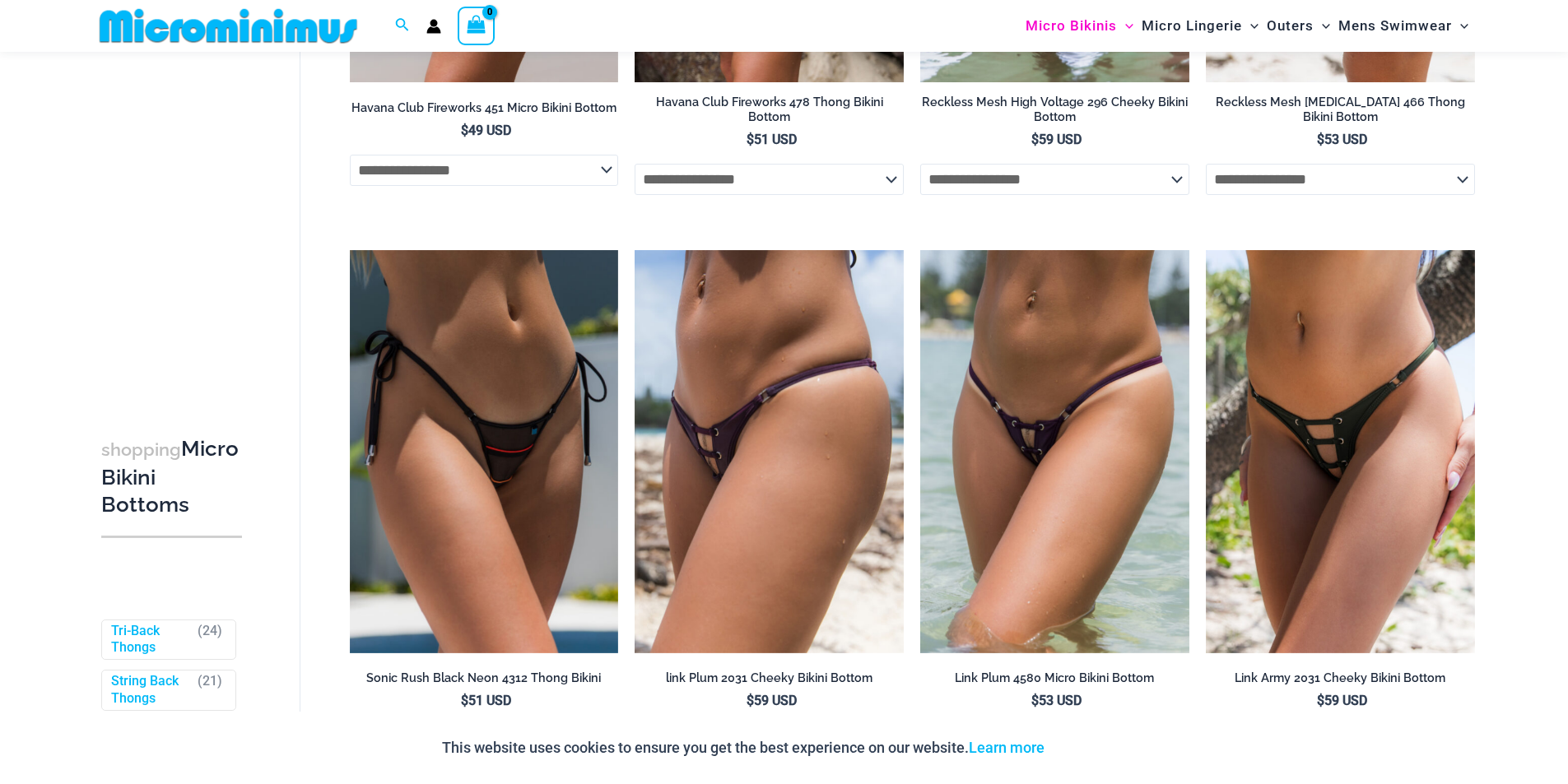
scroll to position [4759, 0]
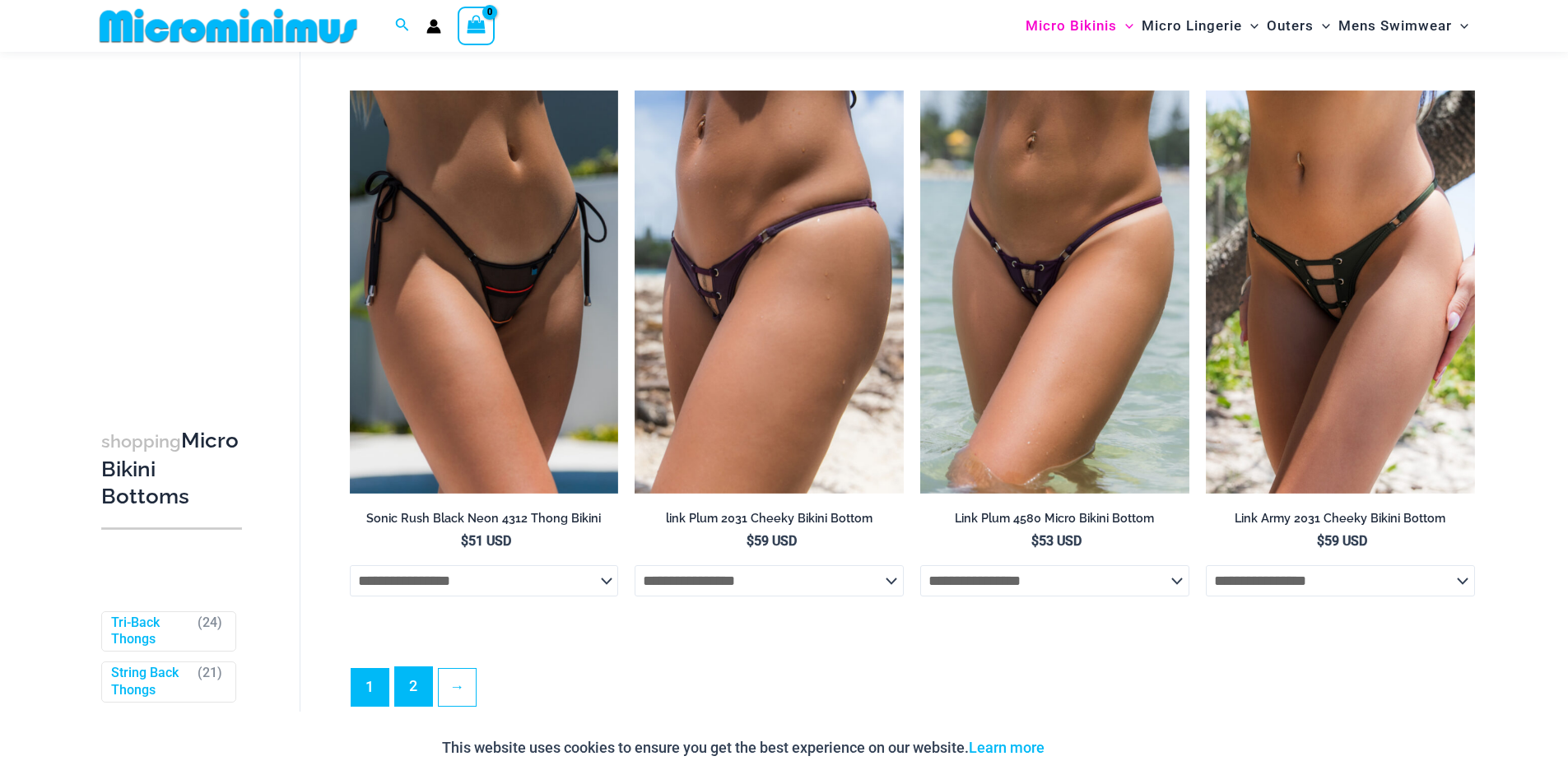
click at [416, 704] on link "2" at bounding box center [413, 687] width 37 height 39
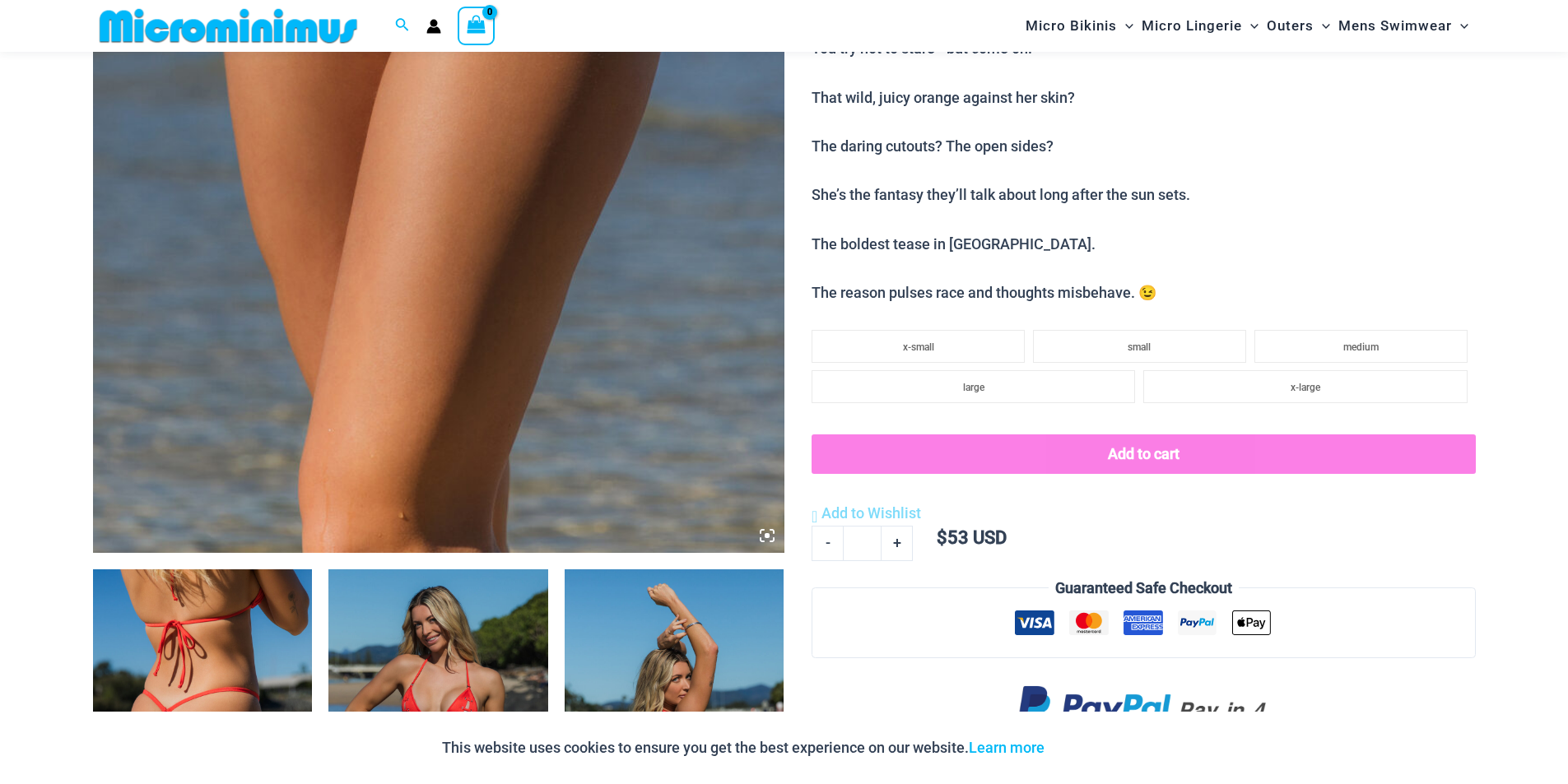
scroll to position [1375, 0]
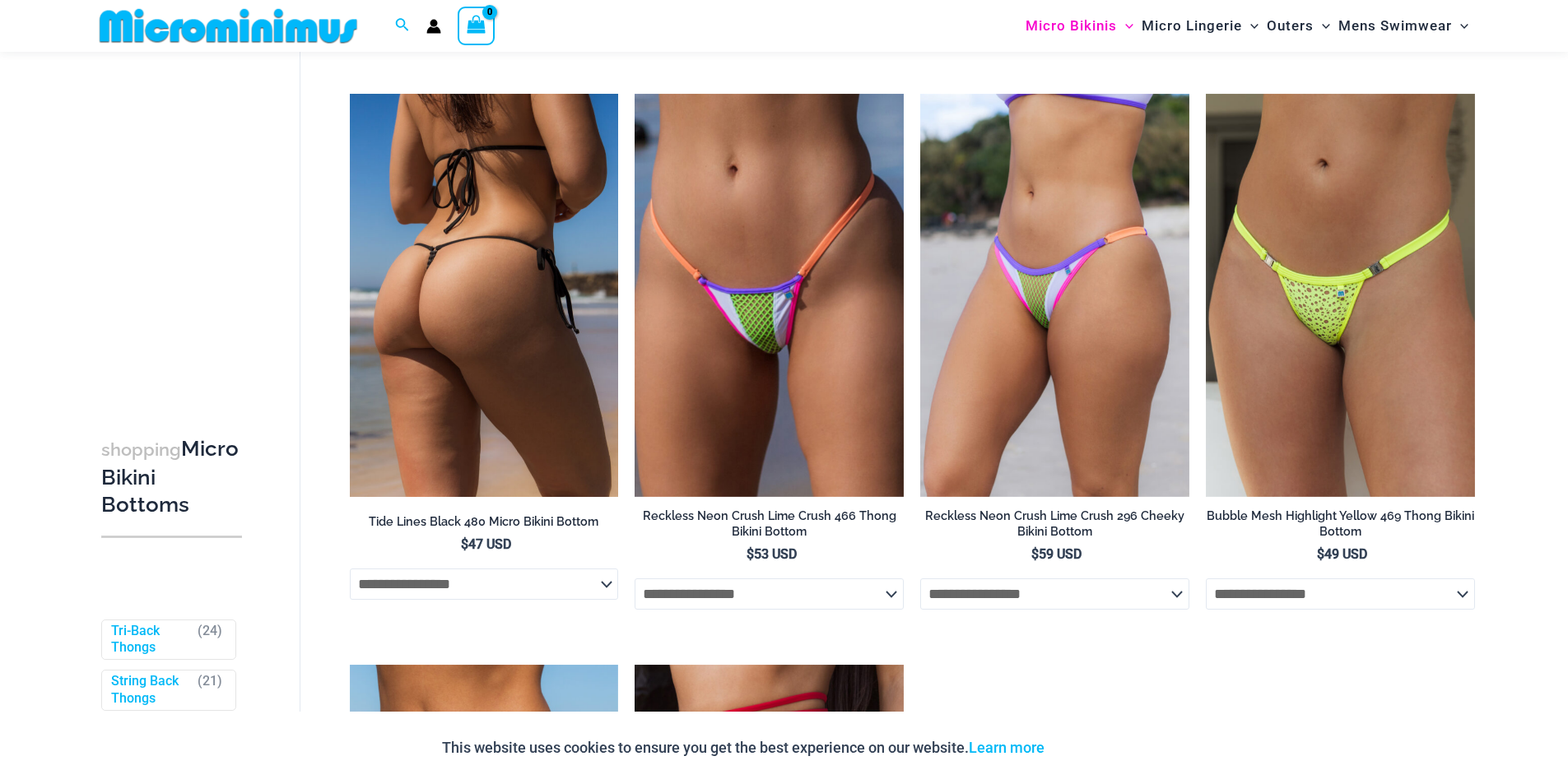
scroll to position [2701, 0]
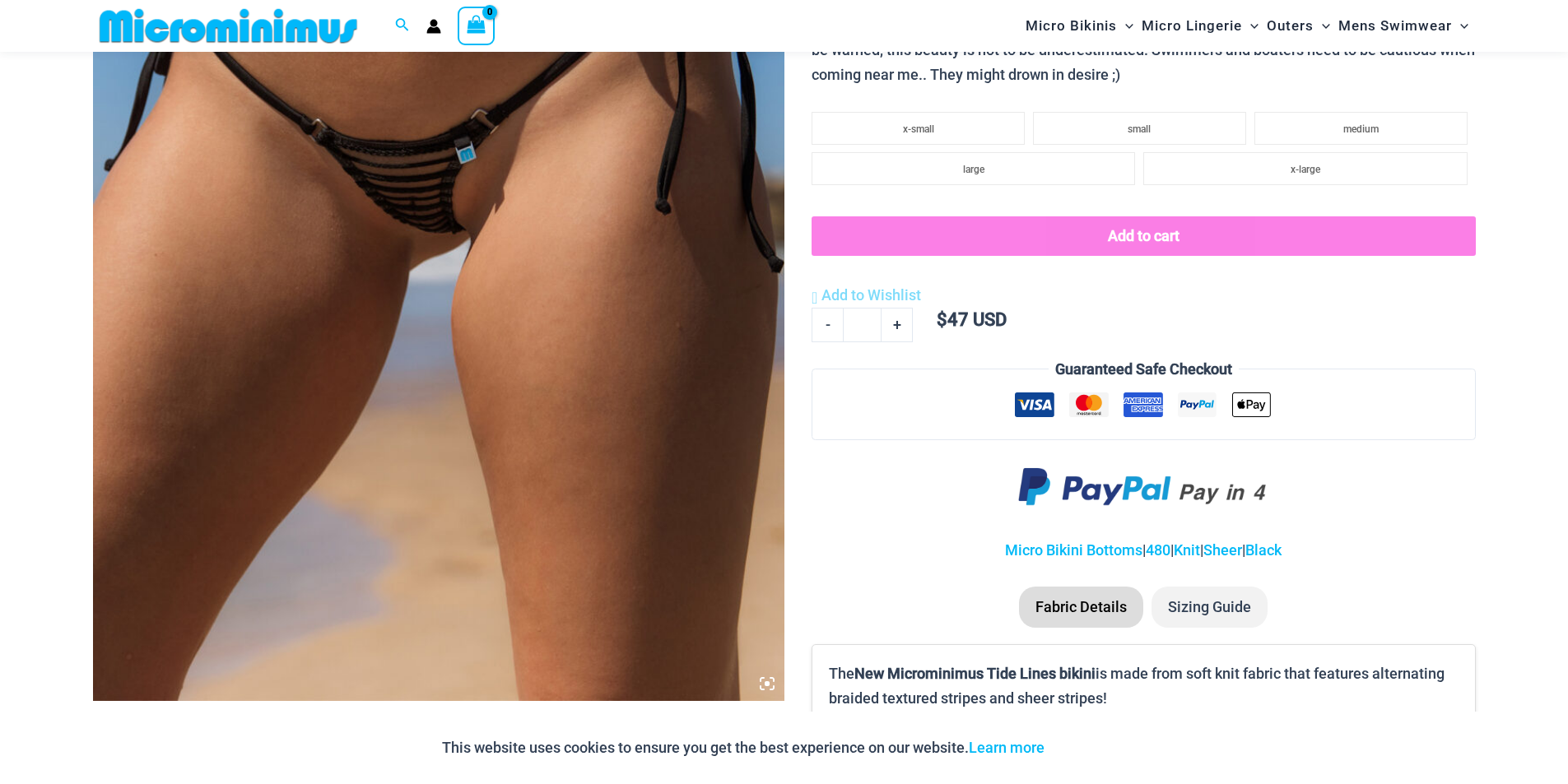
scroll to position [479, 0]
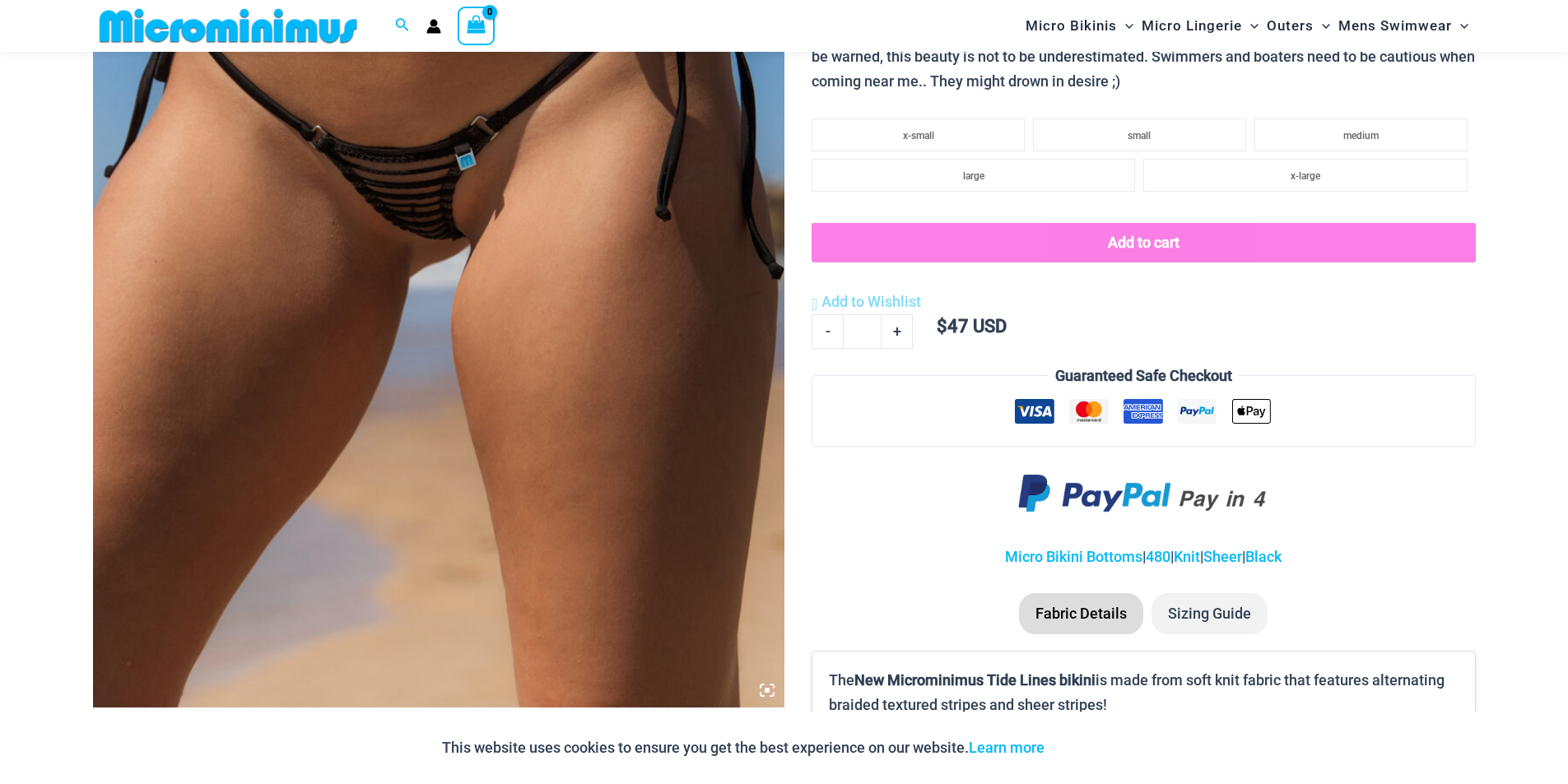
click at [490, 276] on img at bounding box center [439, 190] width 692 height 1037
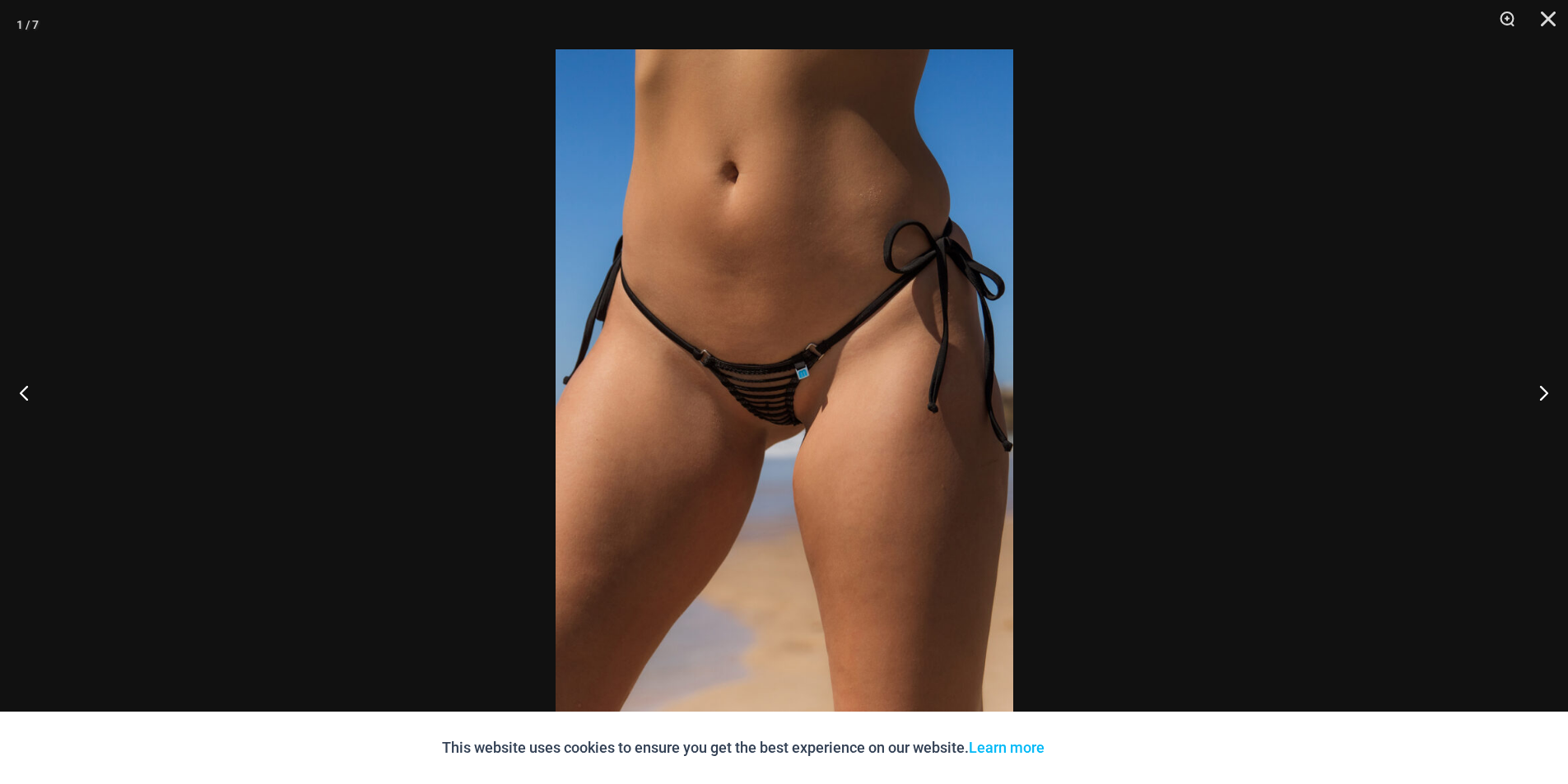
click at [725, 301] on img at bounding box center [784, 392] width 458 height 686
